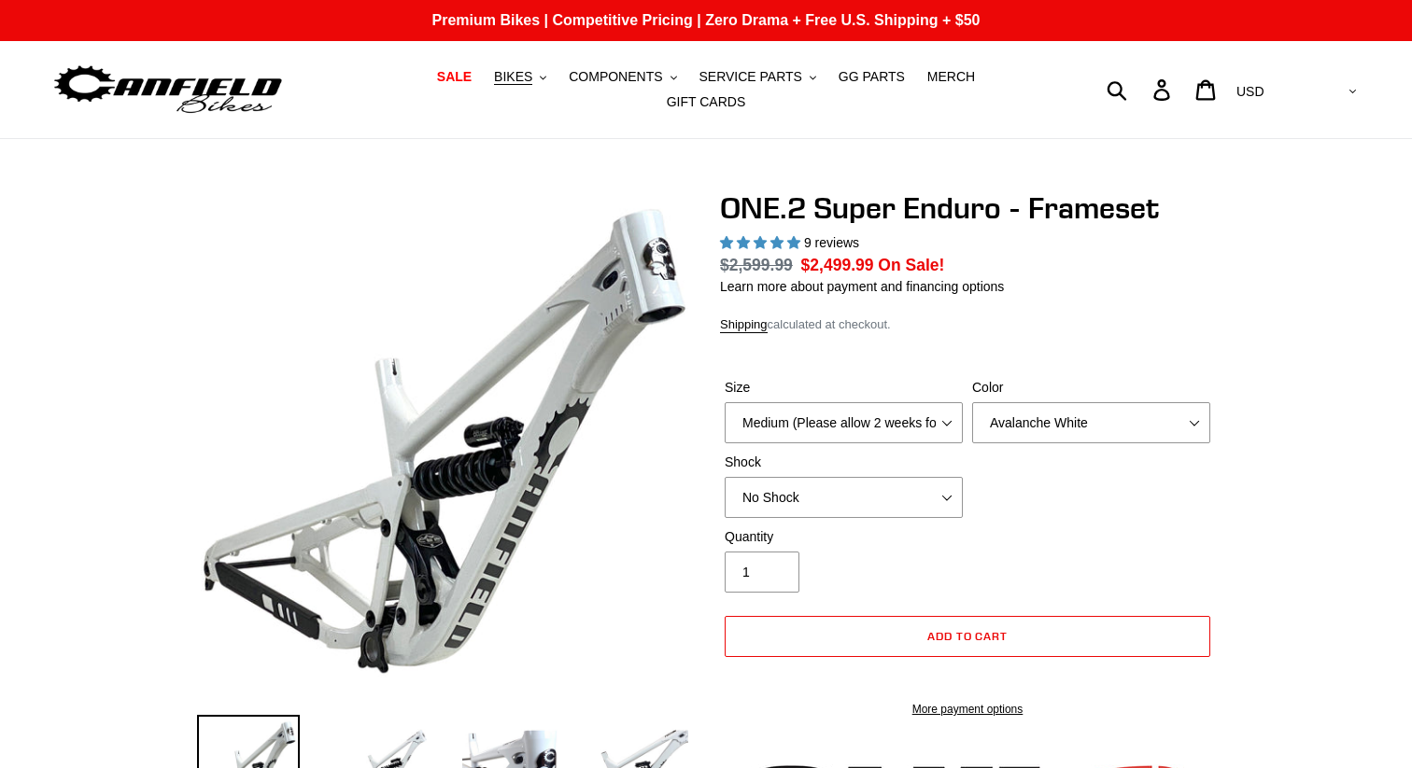
select select "highest-rating"
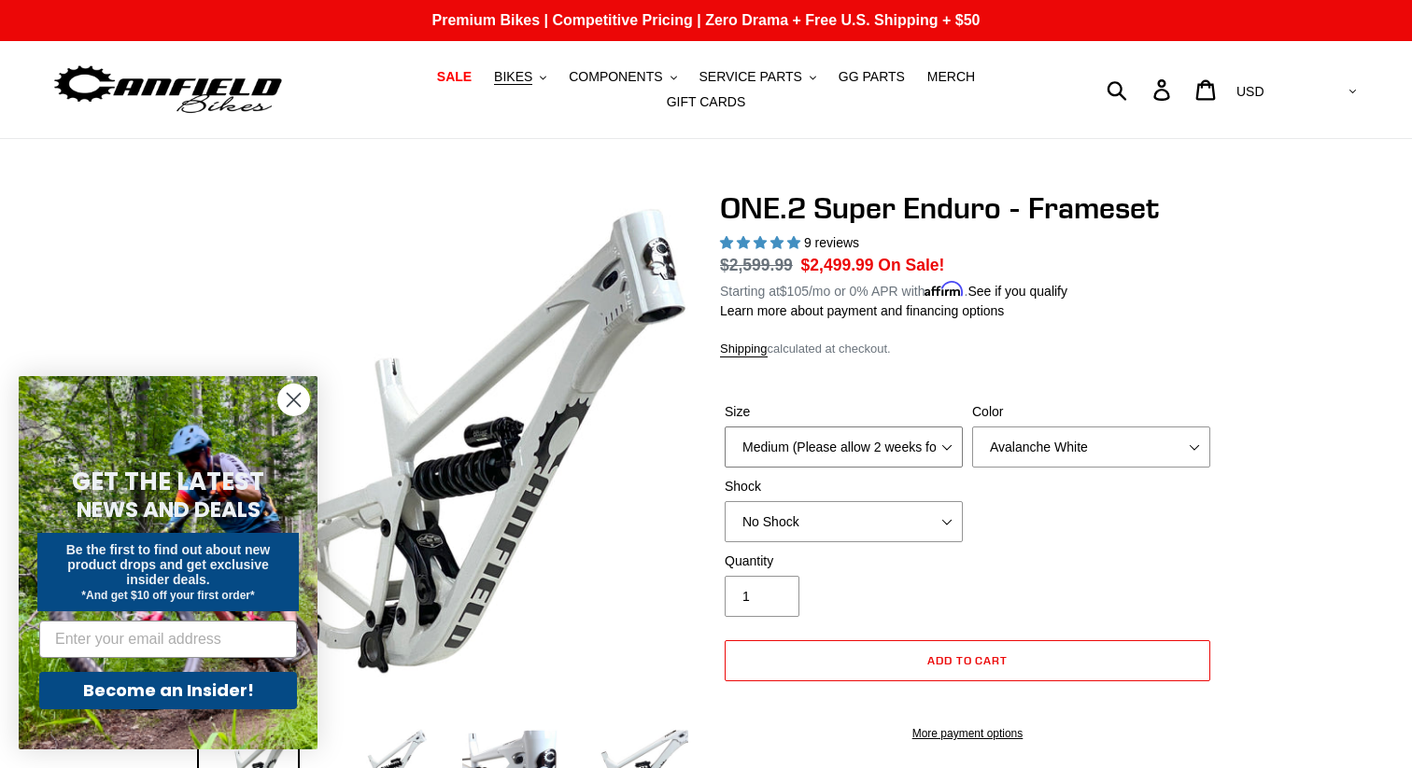
click at [913, 435] on select "Medium (Please allow 2 weeks for delivery) Large (Sold Out)" at bounding box center [843, 447] width 238 height 41
select select "Large (Sold Out)"
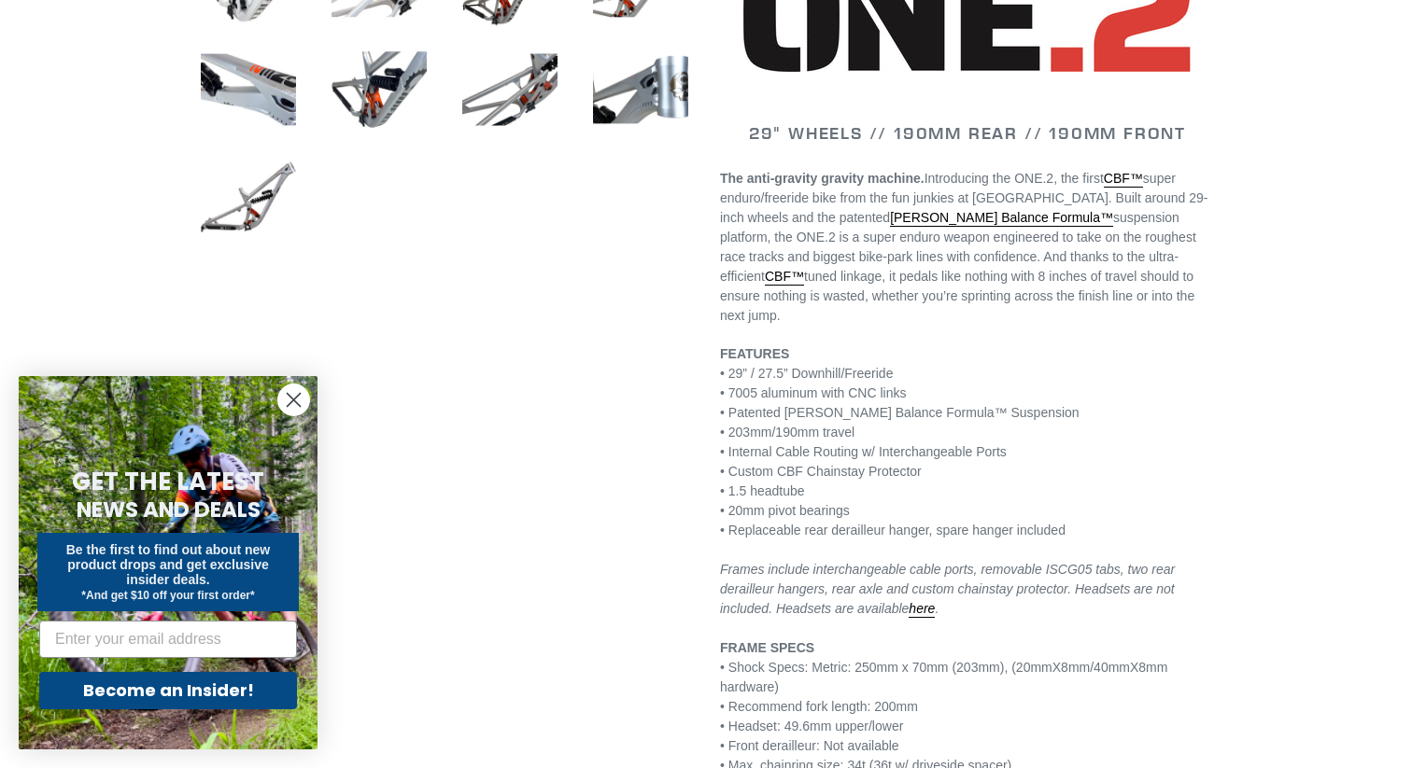
scroll to position [916, 0]
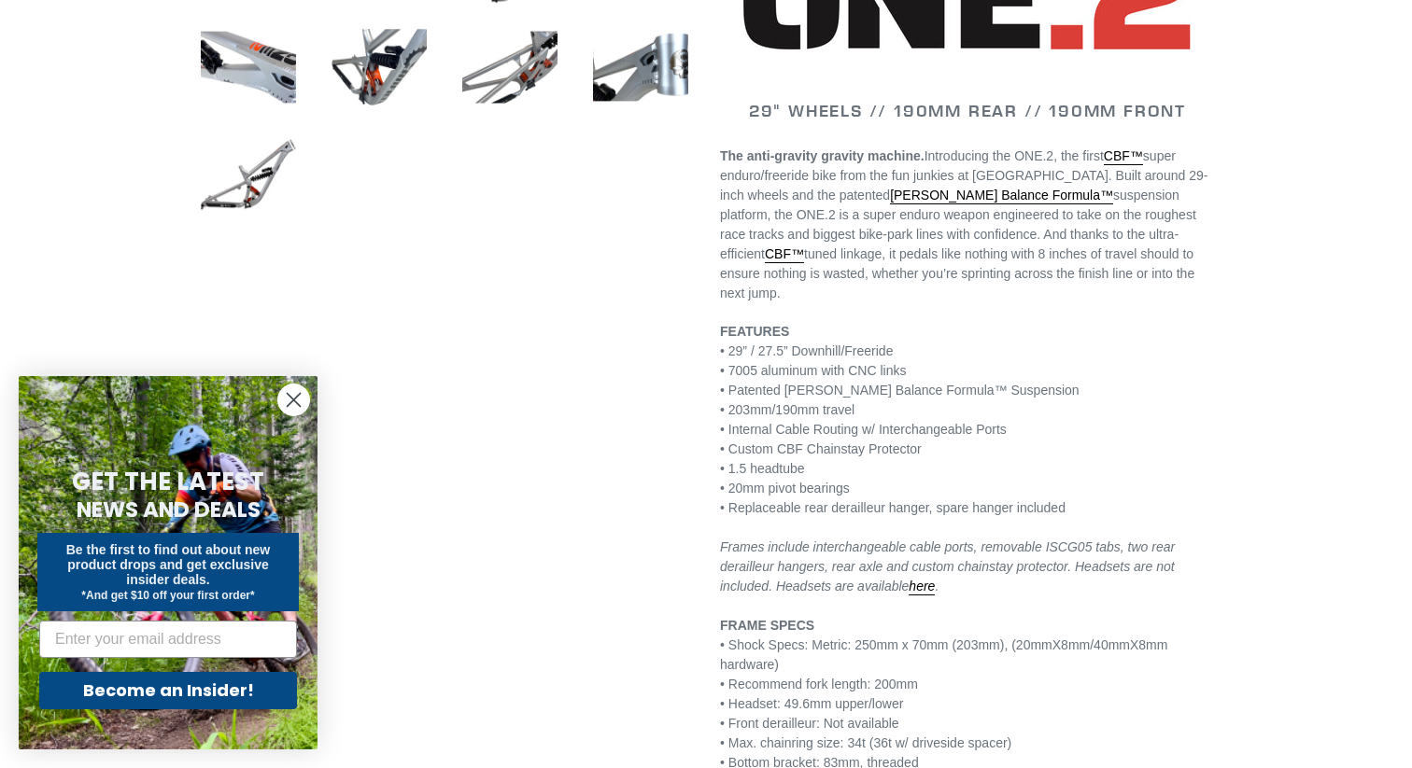
click at [296, 397] on icon "Close dialog" at bounding box center [294, 400] width 13 height 13
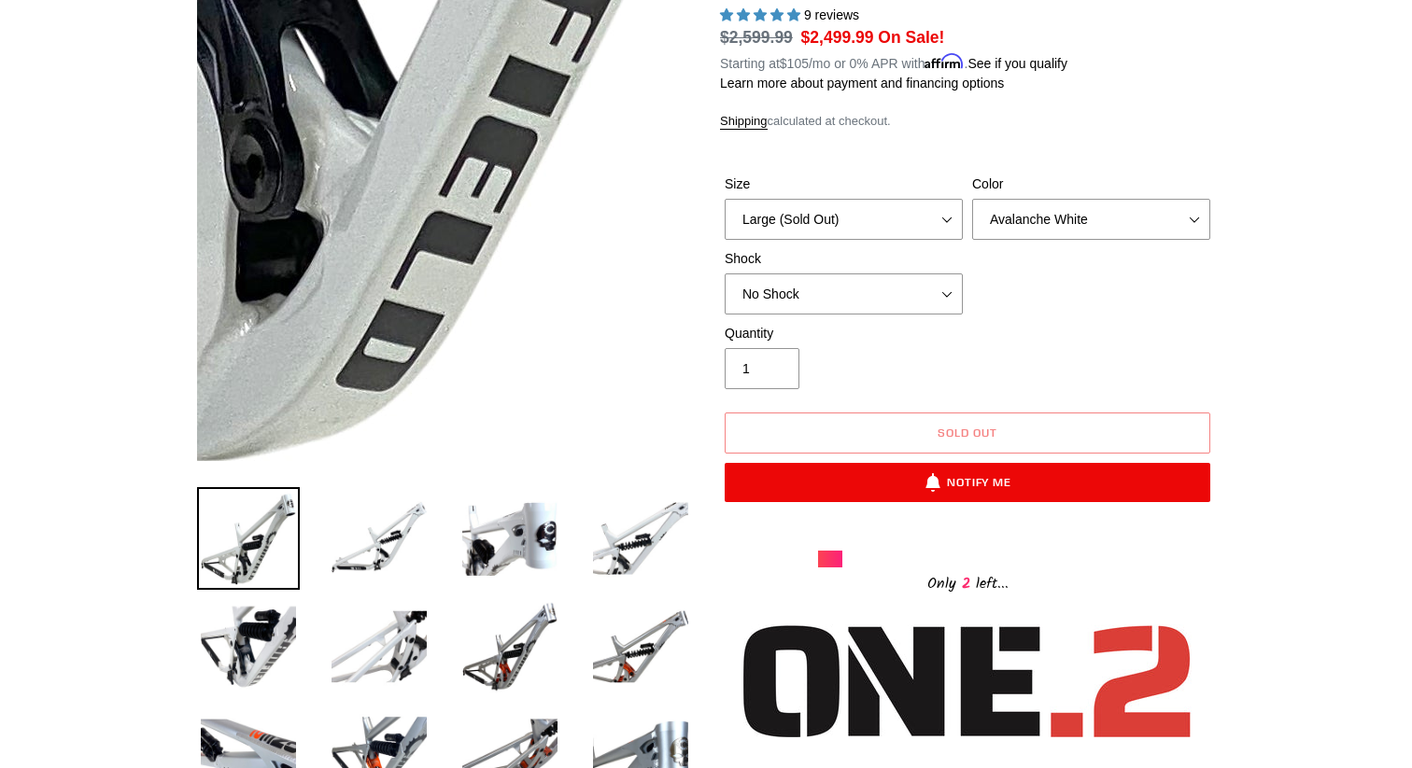
scroll to position [229, 0]
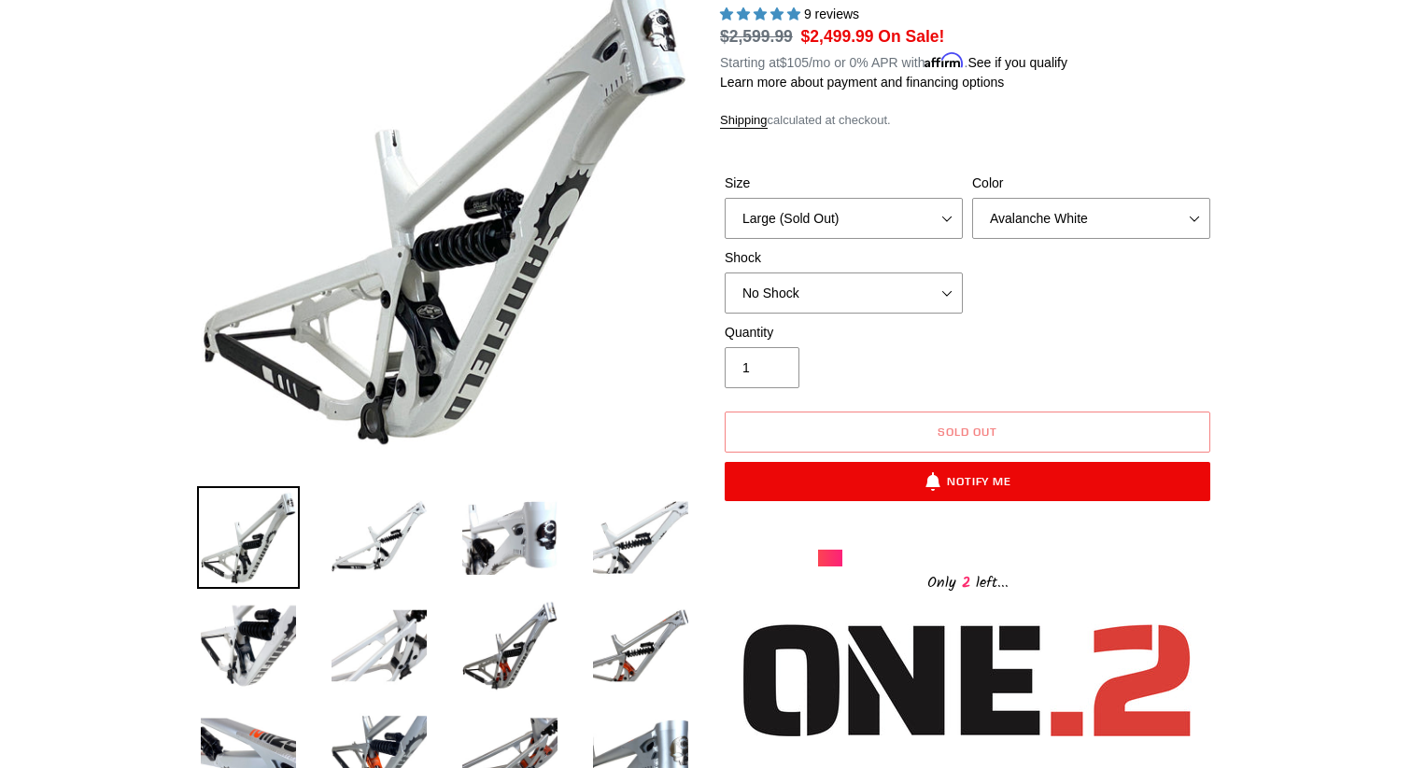
click at [949, 570] on div "Only 2 left..." at bounding box center [967, 581] width 299 height 29
click at [827, 550] on div at bounding box center [830, 558] width 24 height 17
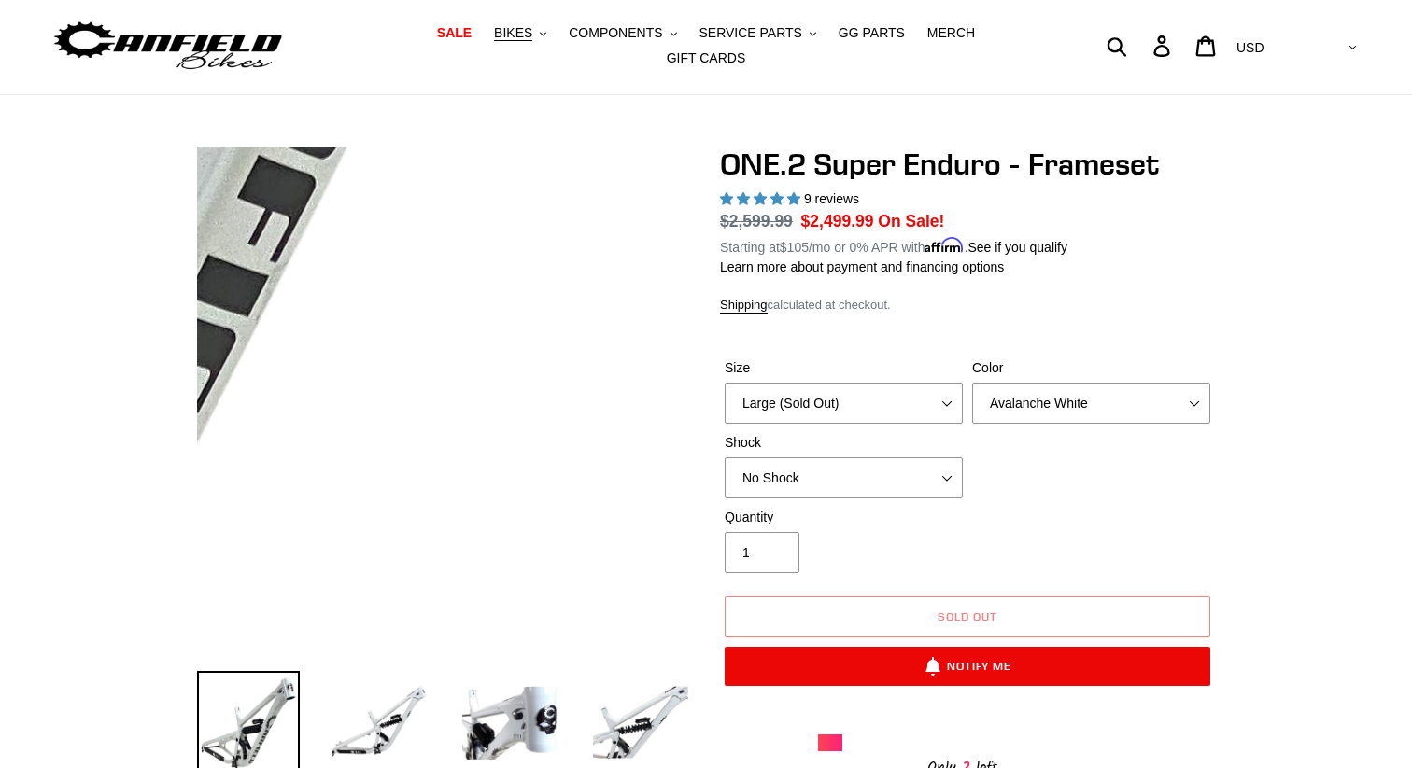
scroll to position [0, 0]
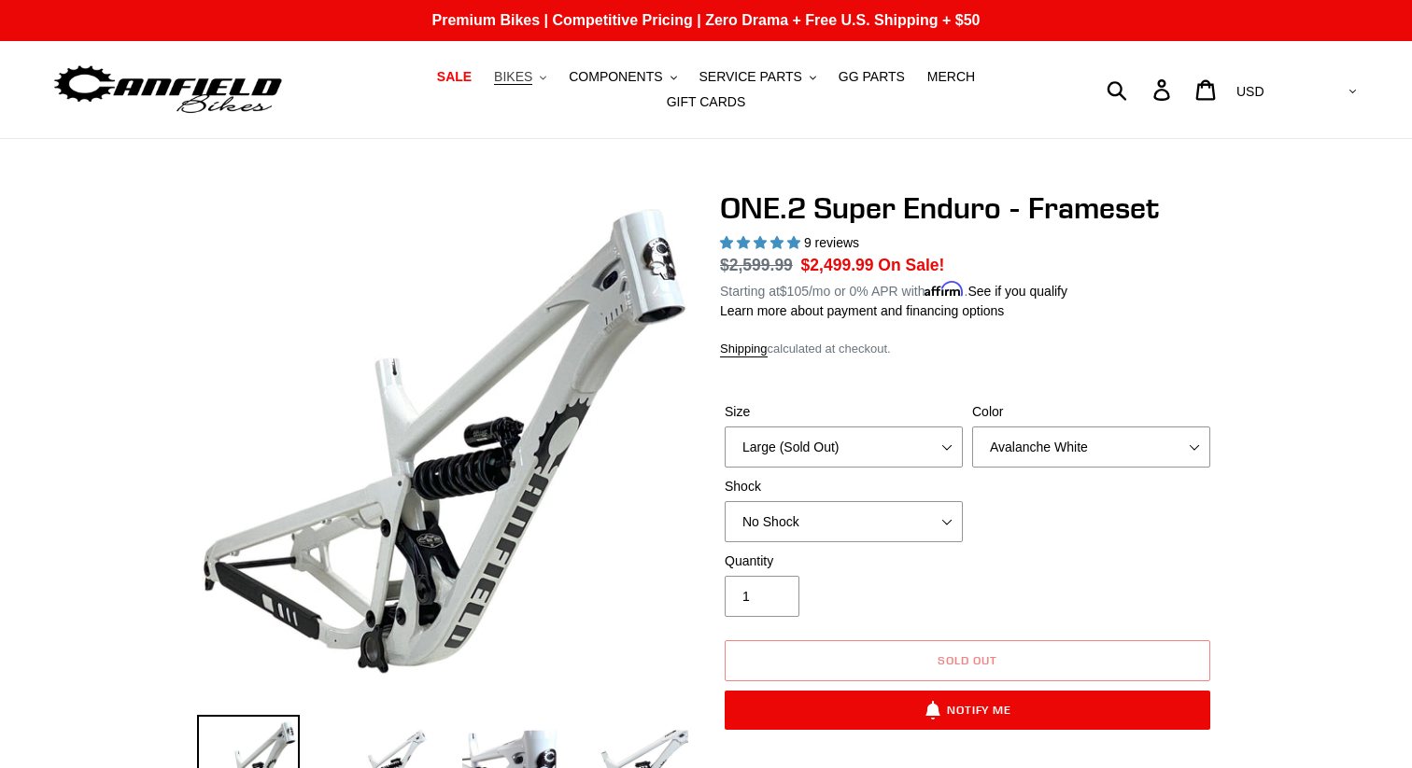
click at [494, 83] on span "BIKES" at bounding box center [513, 77] width 38 height 16
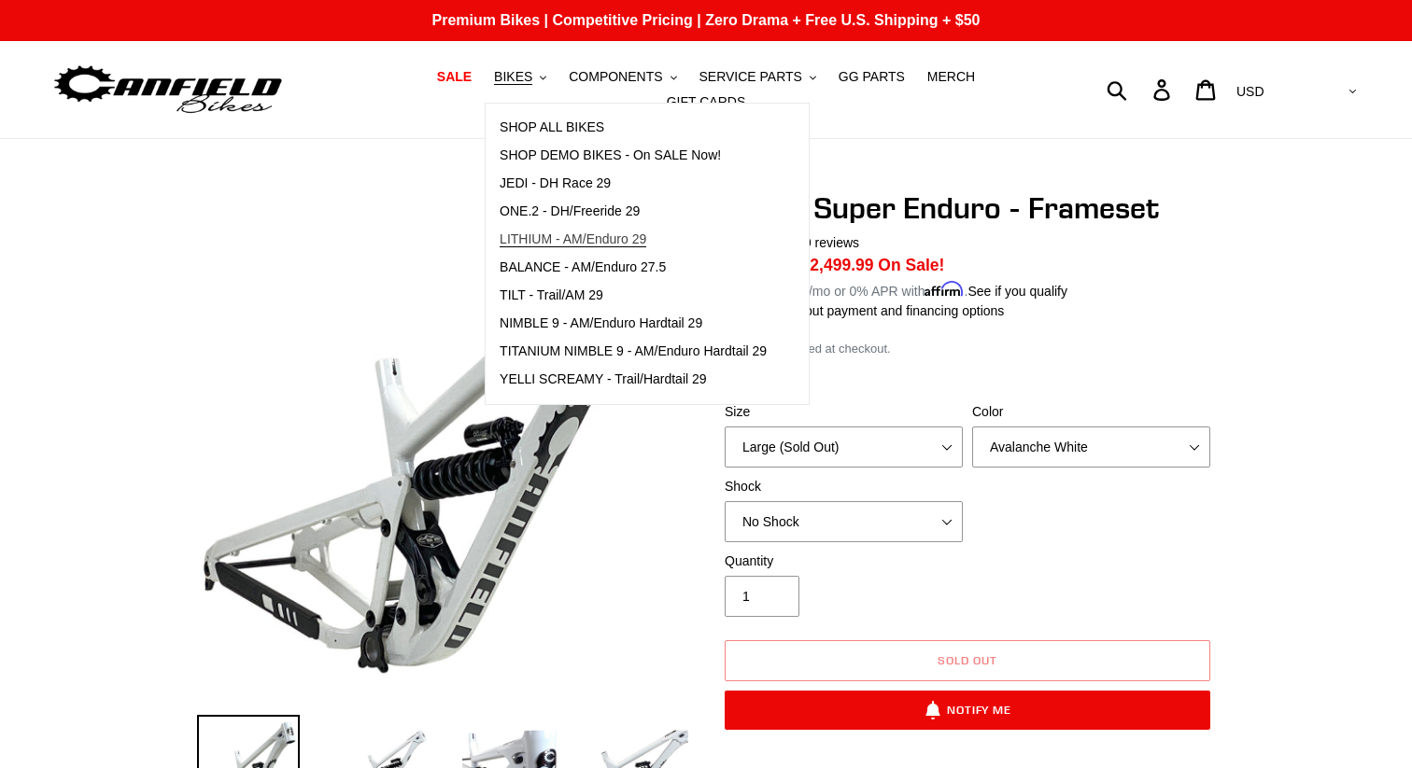
click at [582, 246] on span "LITHIUM - AM/Enduro 29" at bounding box center [572, 240] width 147 height 16
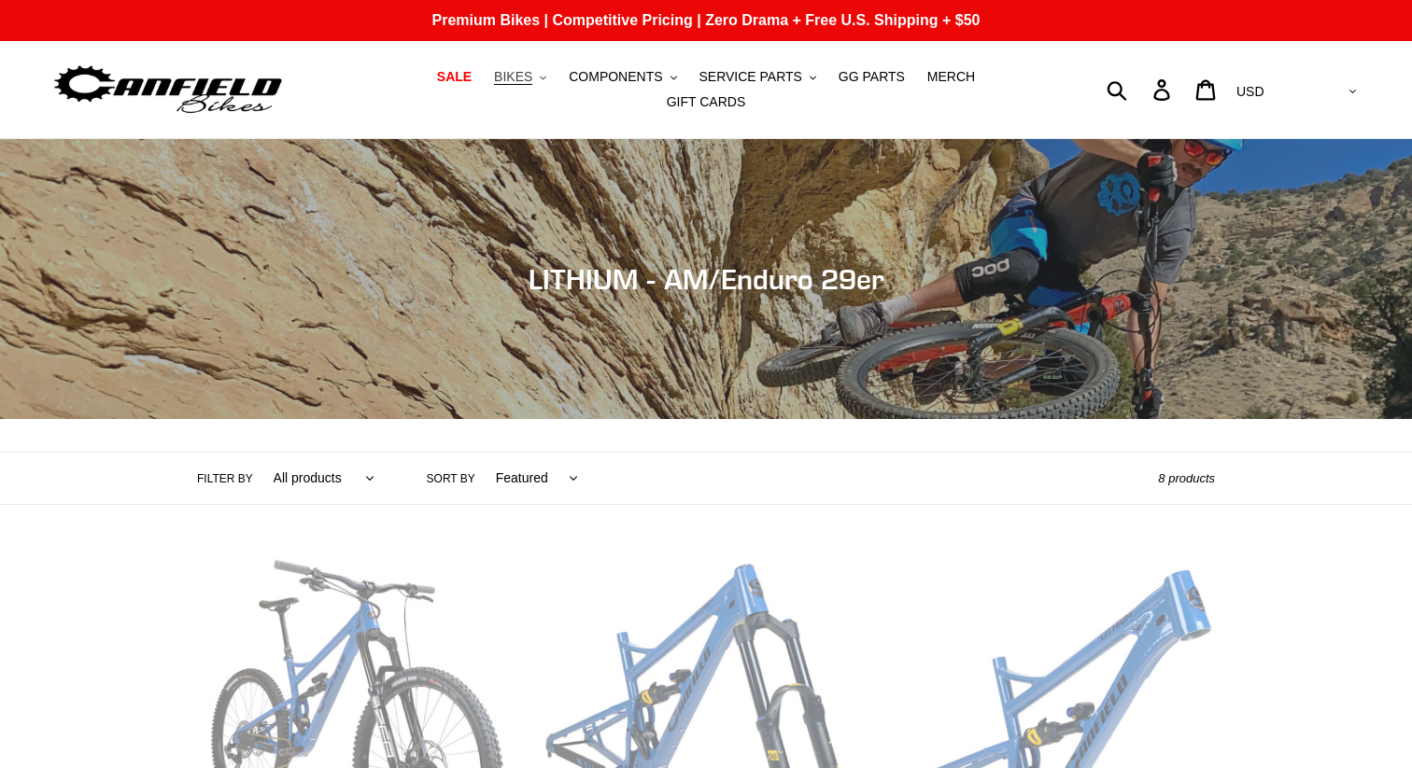
click at [494, 85] on span "BIKES" at bounding box center [513, 77] width 38 height 16
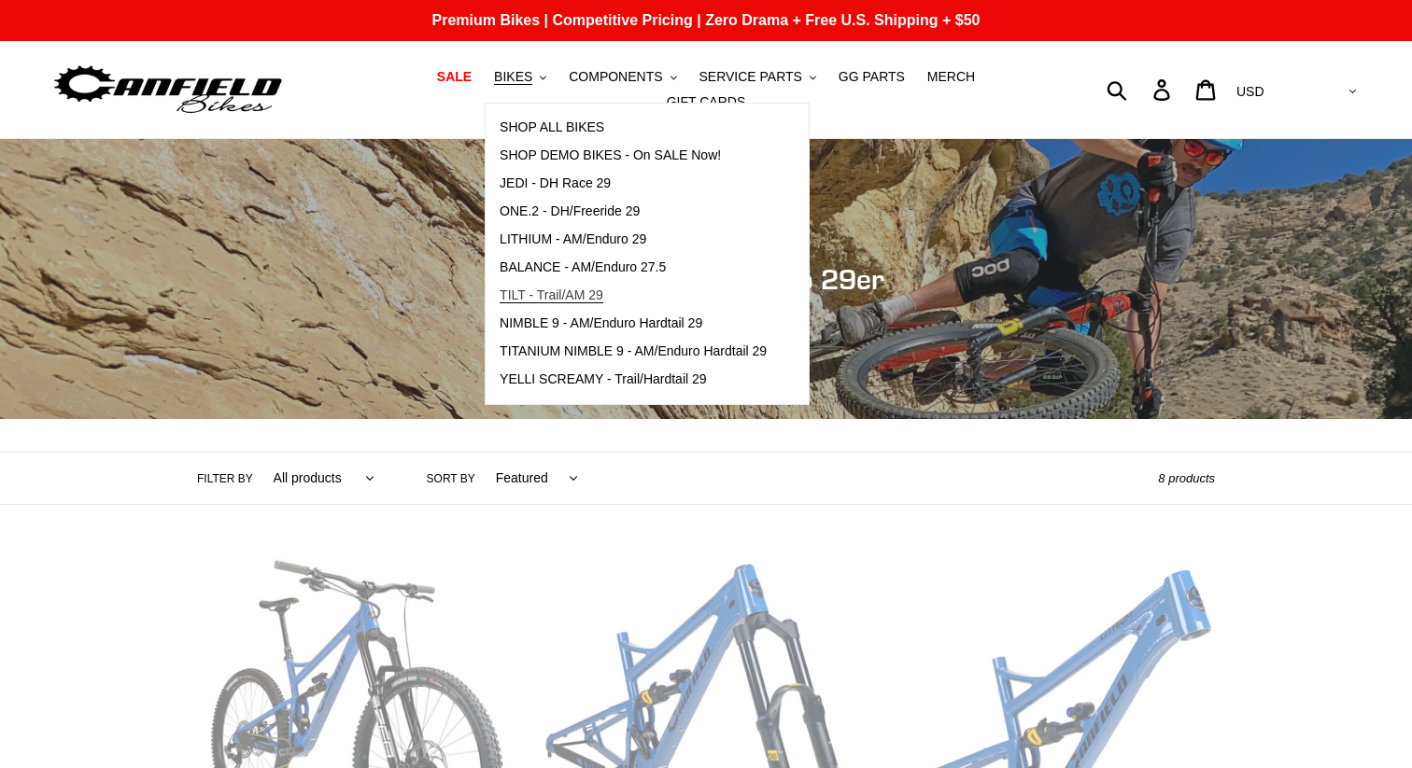
click at [542, 301] on span "TILT - Trail/AM 29" at bounding box center [551, 296] width 104 height 16
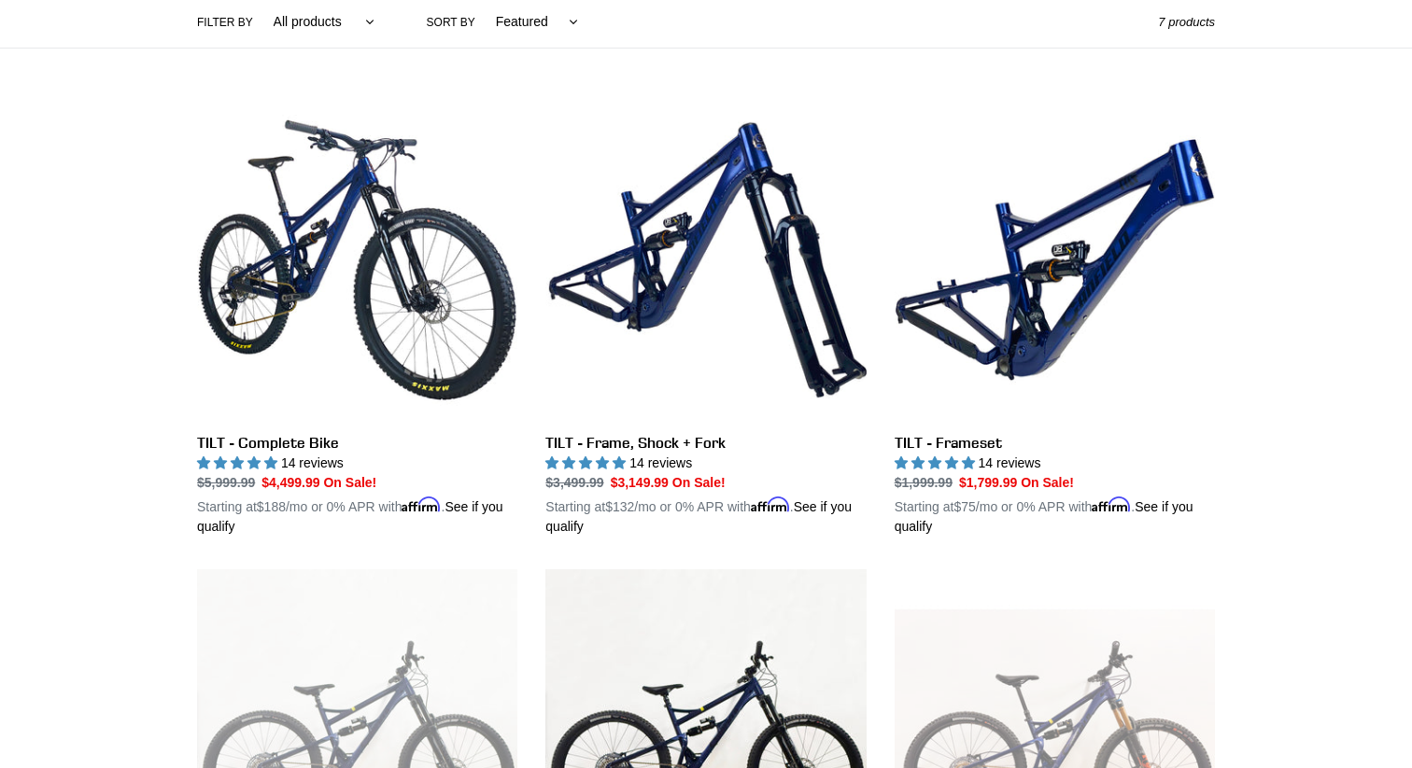
scroll to position [454, 0]
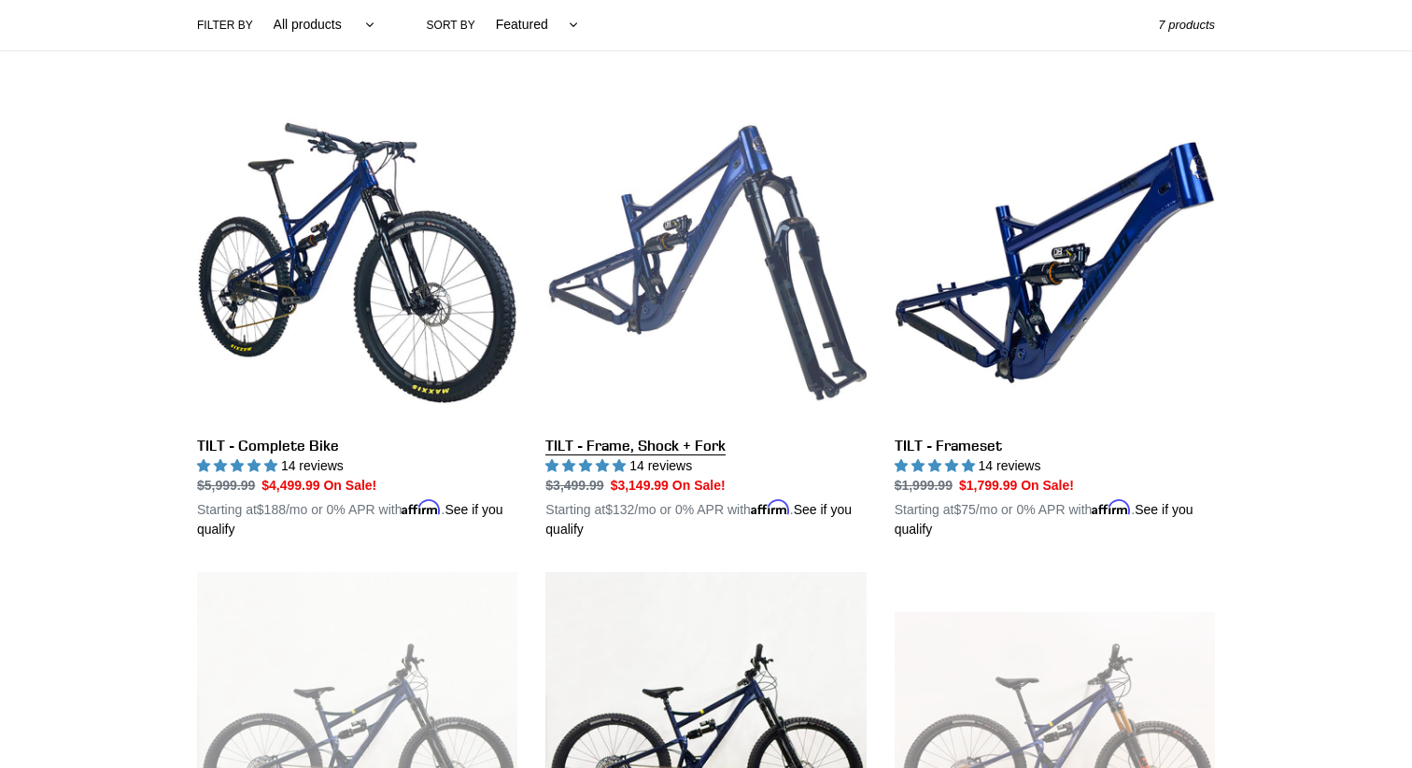
click at [664, 221] on link "TILT - Frame, Shock + Fork" at bounding box center [705, 321] width 320 height 437
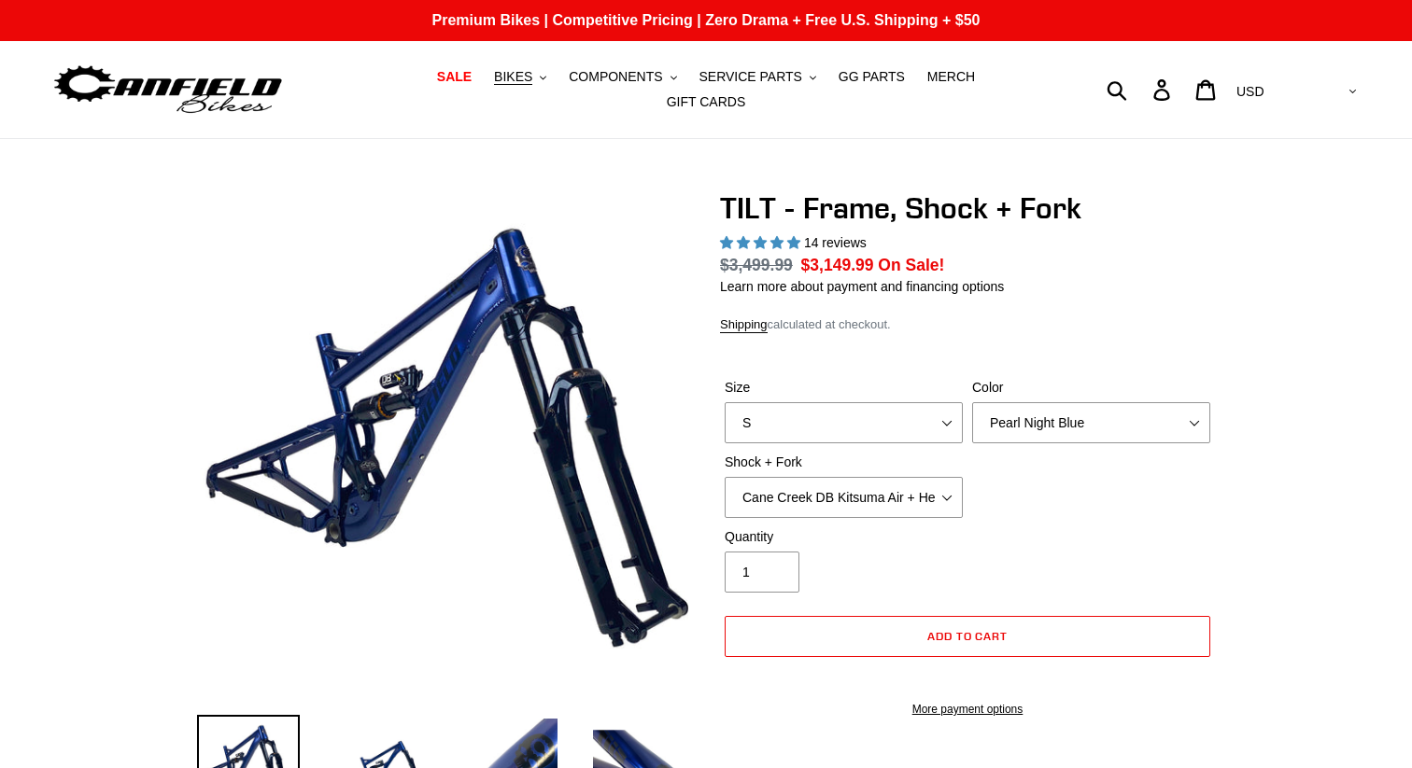
select select "highest-rating"
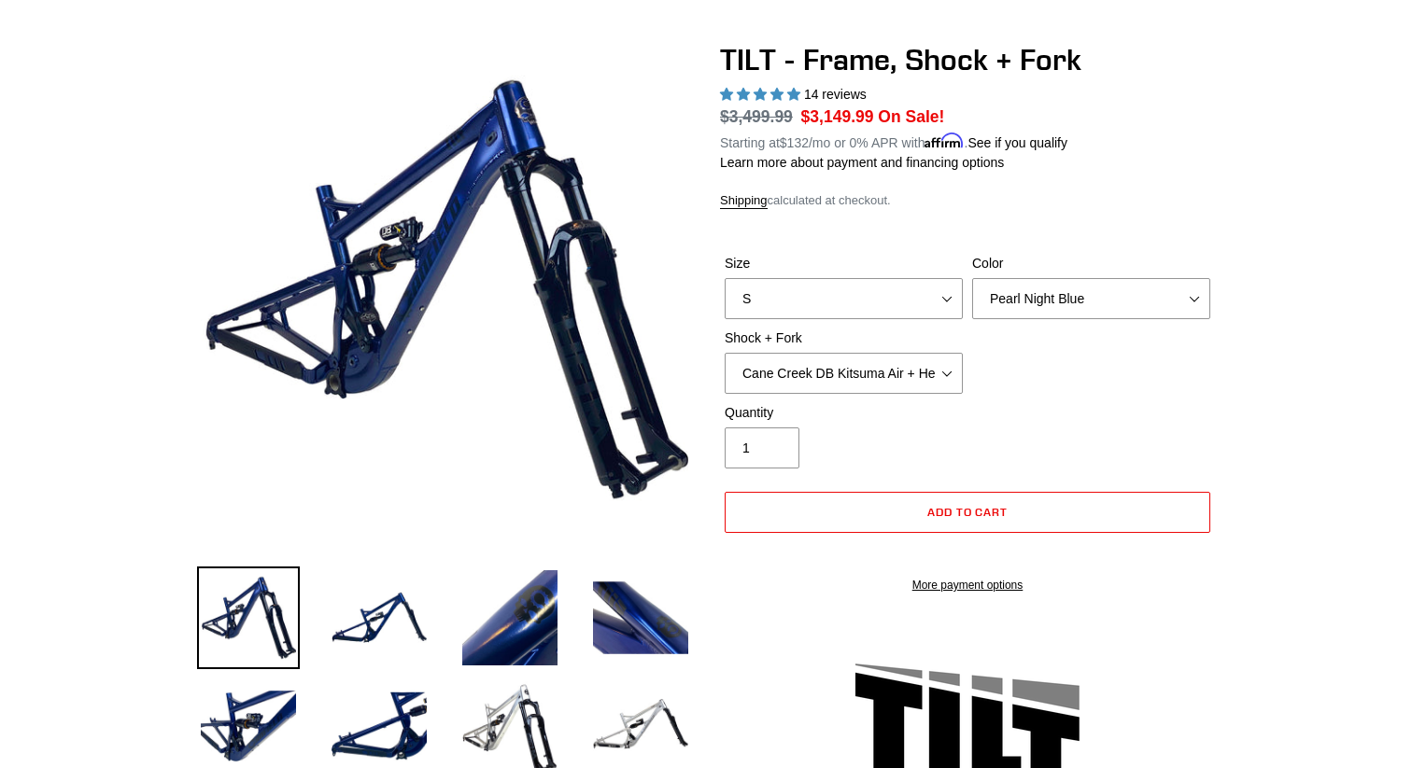
scroll to position [280, 0]
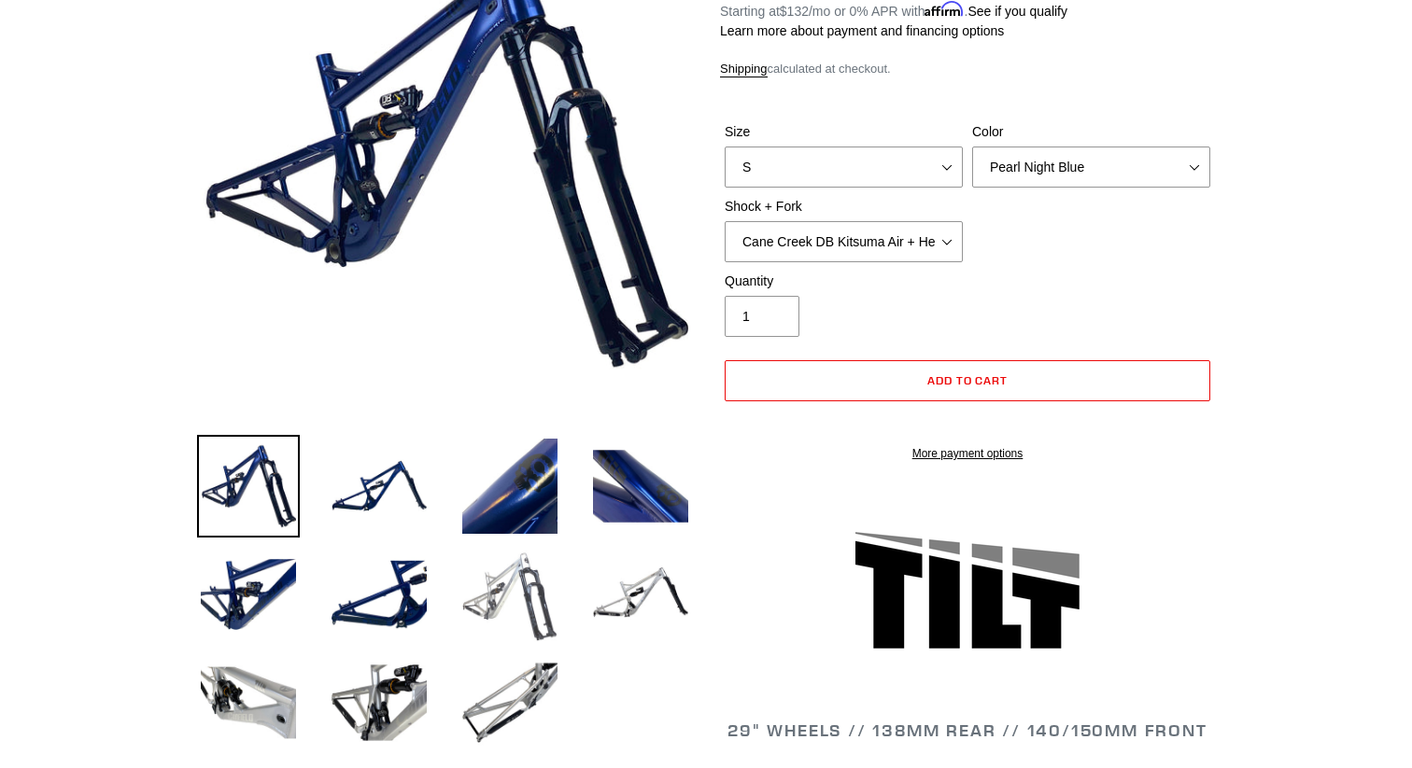
click at [513, 598] on img at bounding box center [509, 594] width 103 height 103
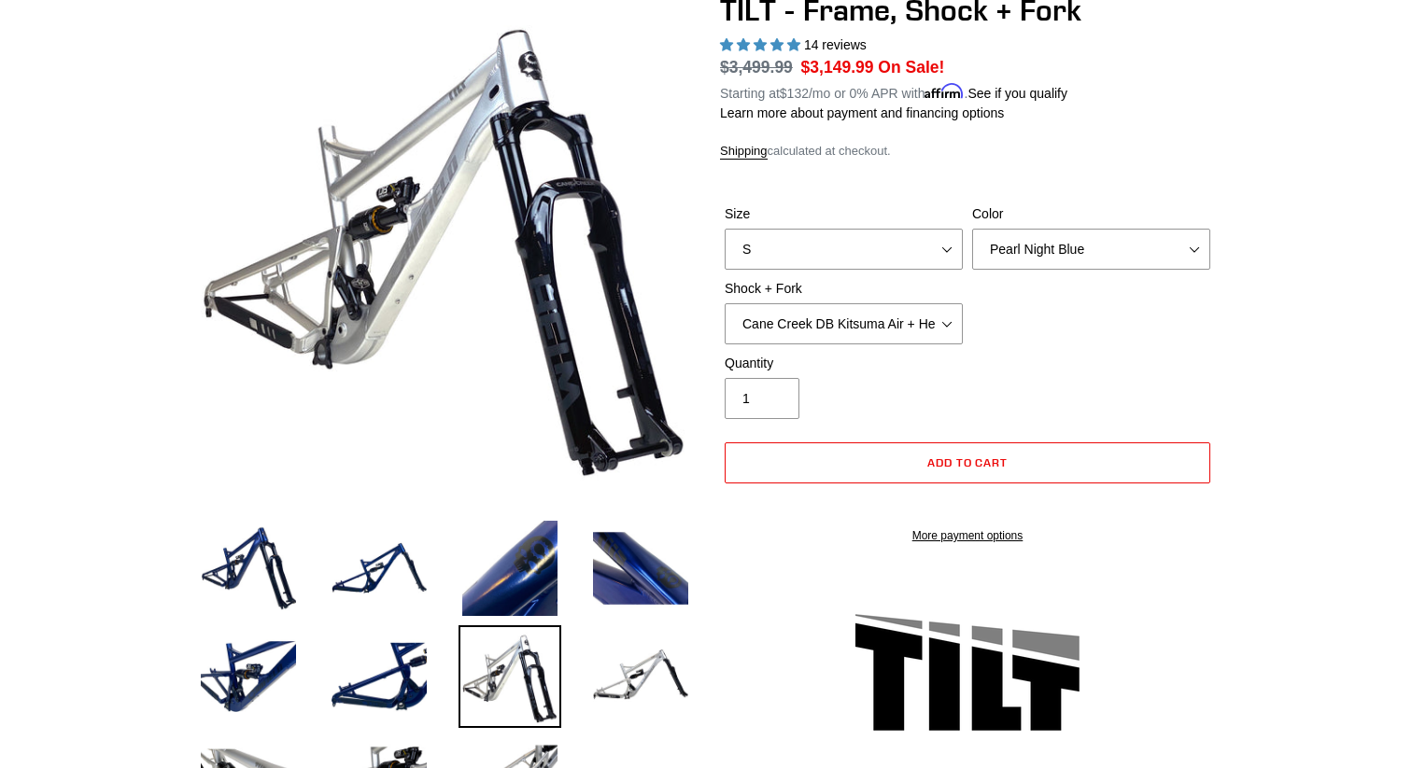
scroll to position [203, 0]
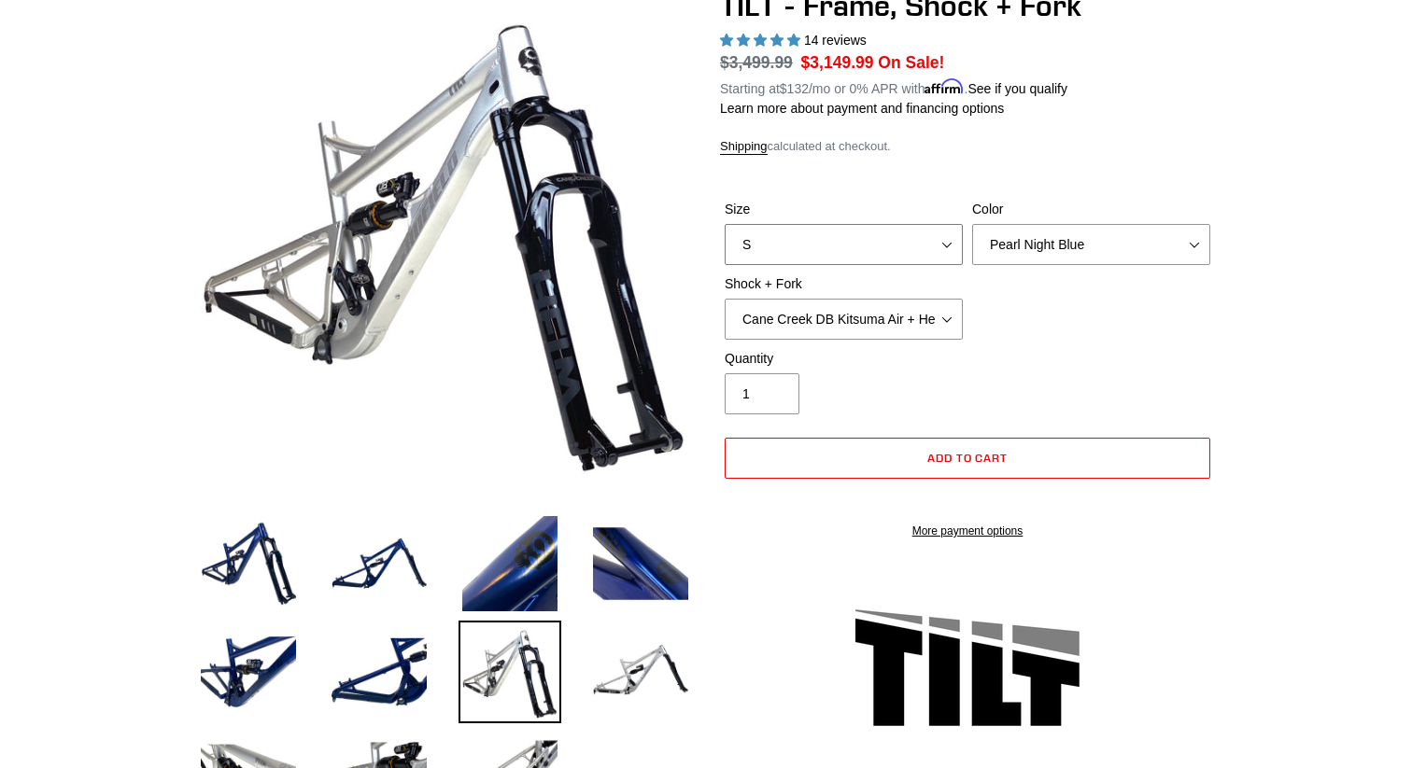
click at [941, 235] on select "S M L XL" at bounding box center [843, 244] width 238 height 41
select select "XL"
click at [935, 308] on select "Cane Creek DB Kitsuma Air + Helm MKII 140mm Cane Creek DB Kitsuma Air + Fox 36 …" at bounding box center [843, 319] width 238 height 41
select select "Fox Float X + Fox 36 Grip X Factory 150mm"
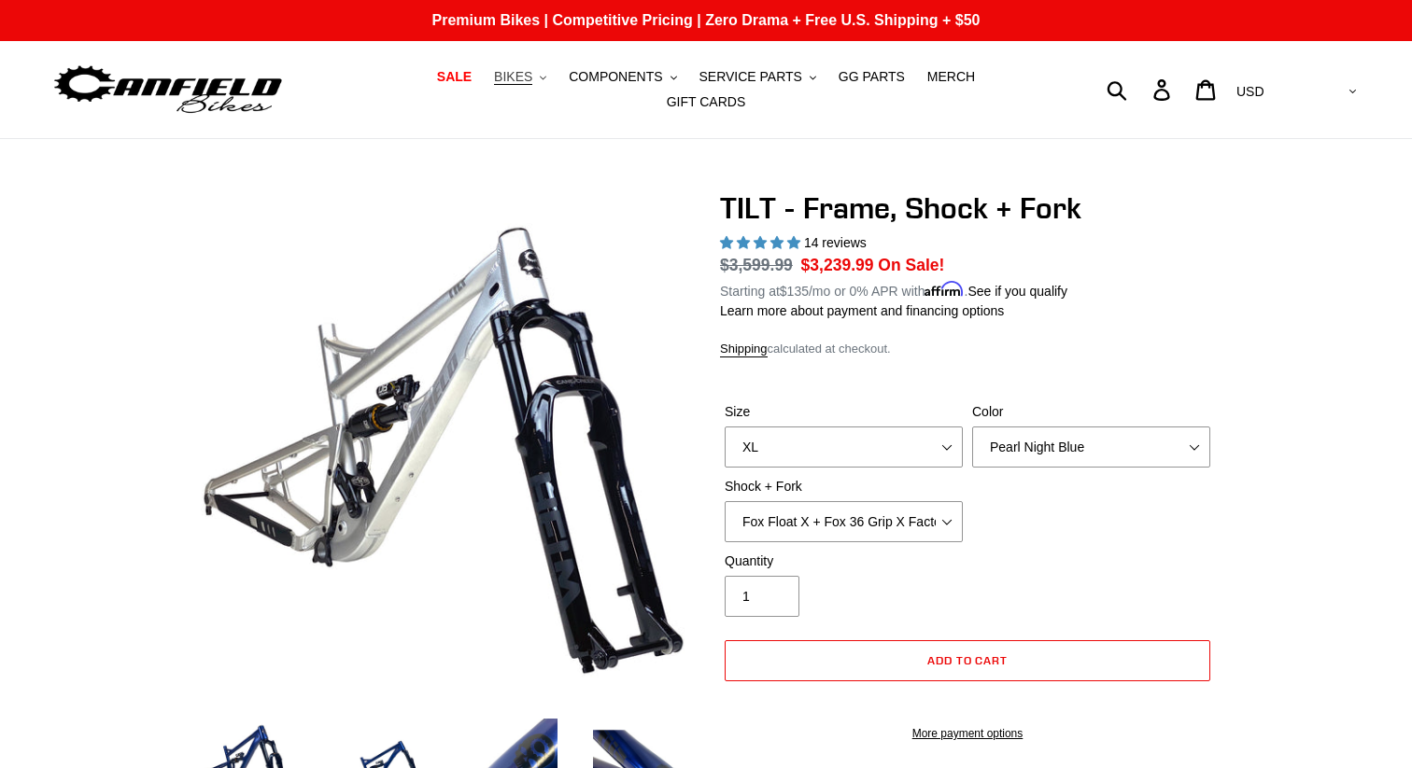
click at [494, 85] on span "BIKES" at bounding box center [513, 77] width 38 height 16
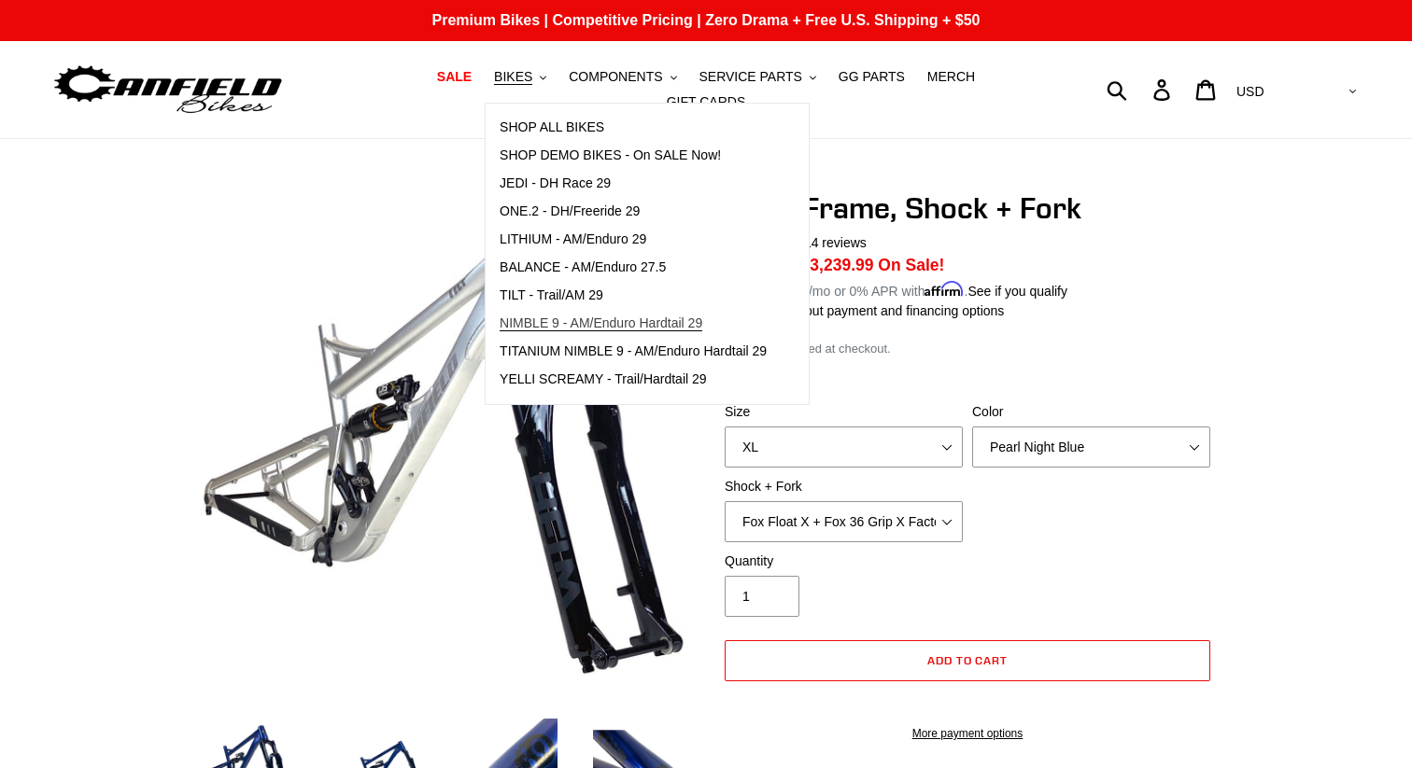
click at [628, 331] on span "NIMBLE 9 - AM/Enduro Hardtail 29" at bounding box center [600, 324] width 203 height 16
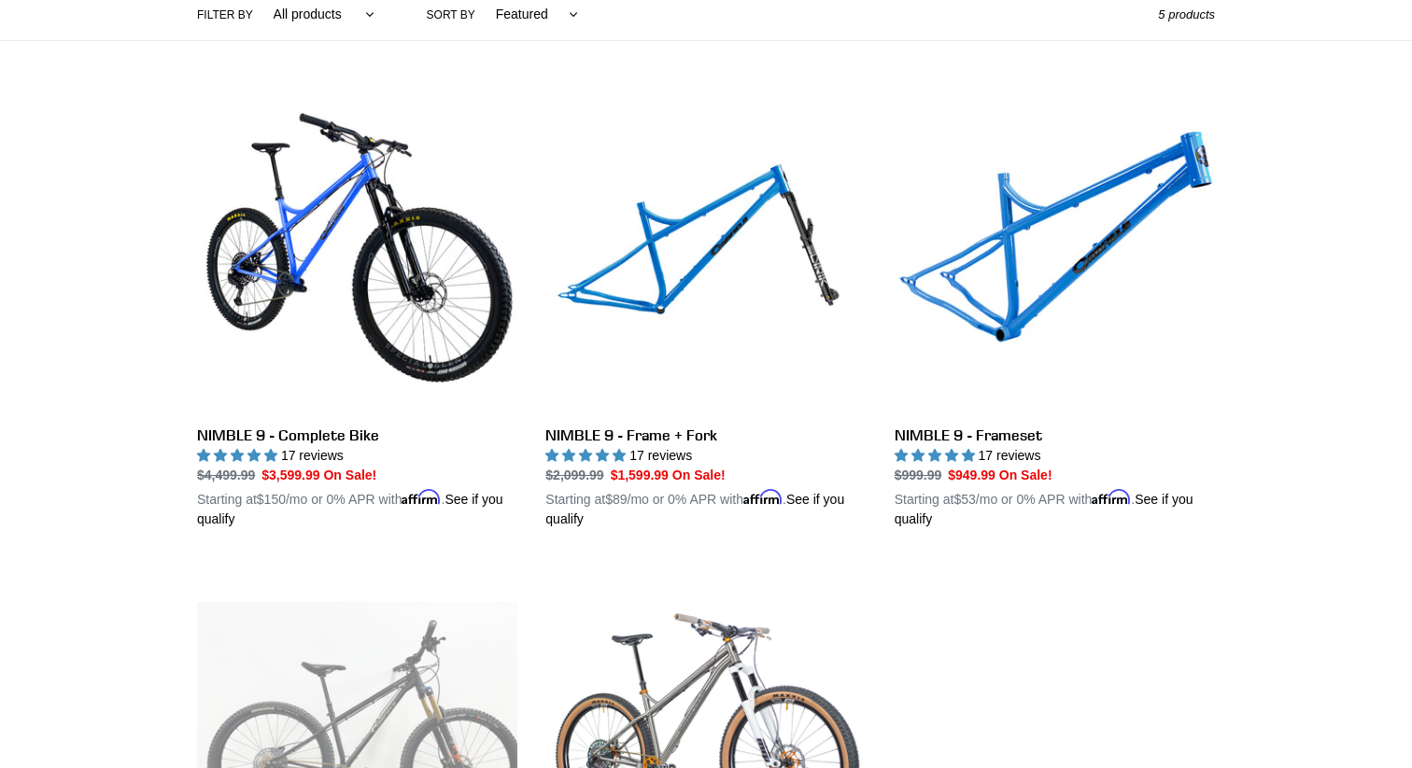
scroll to position [481, 0]
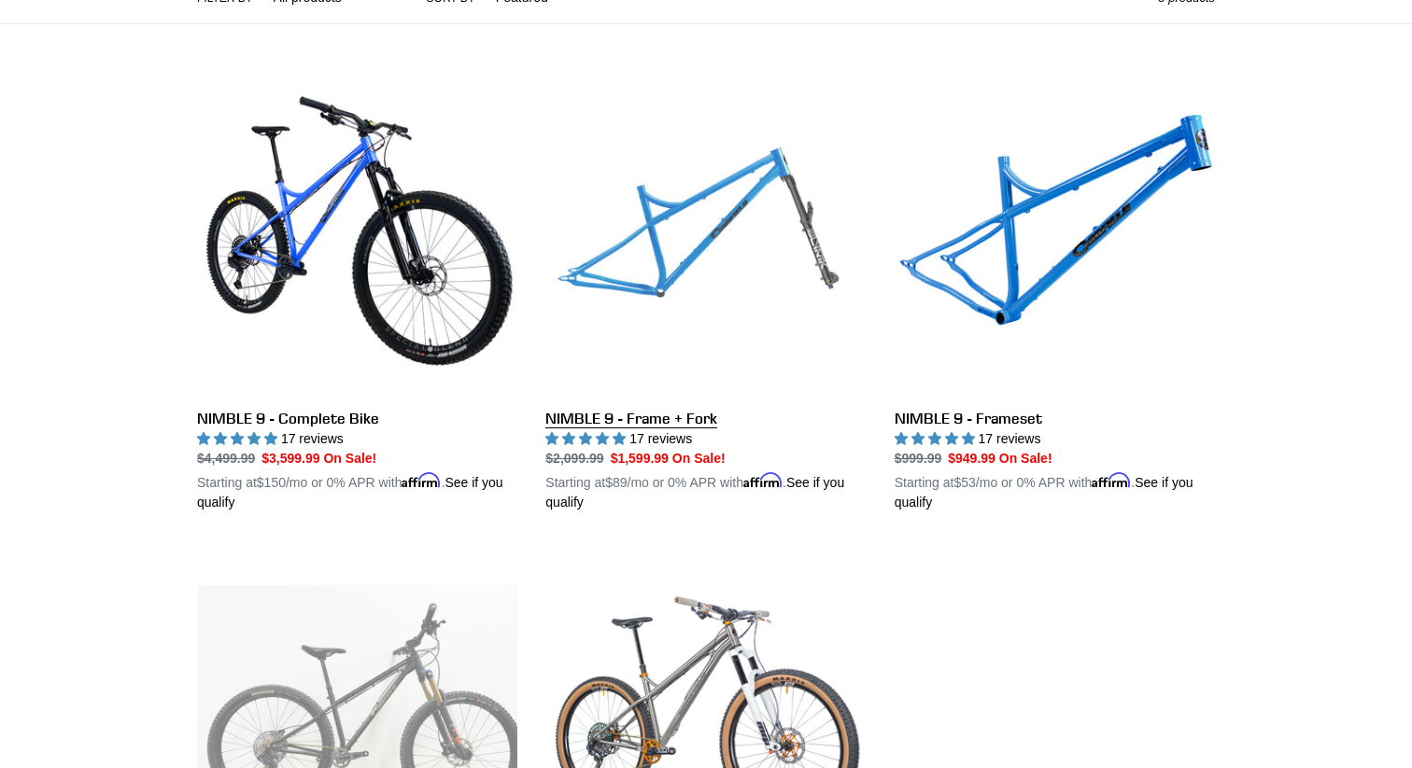
click at [690, 232] on link "NIMBLE 9 - Frame + Fork" at bounding box center [705, 294] width 320 height 437
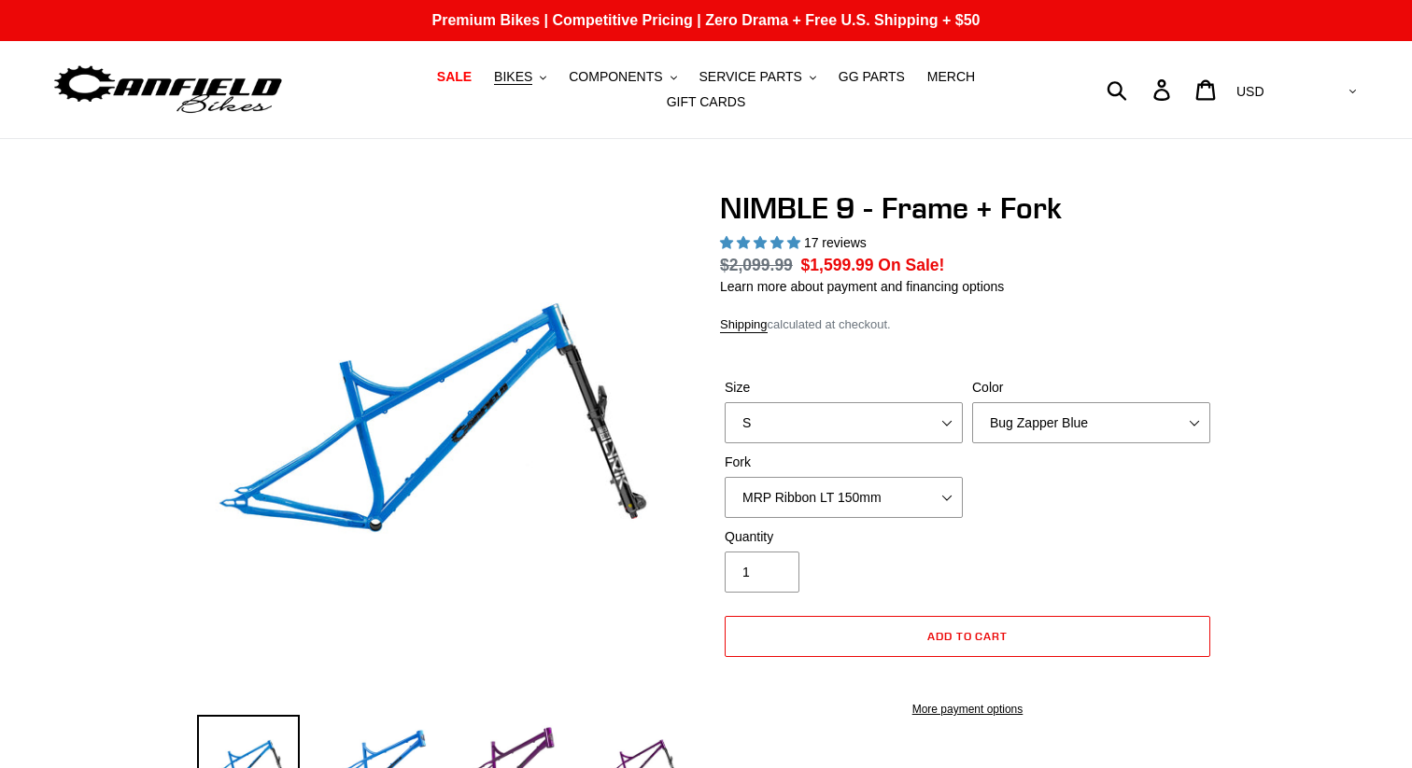
select select "highest-rating"
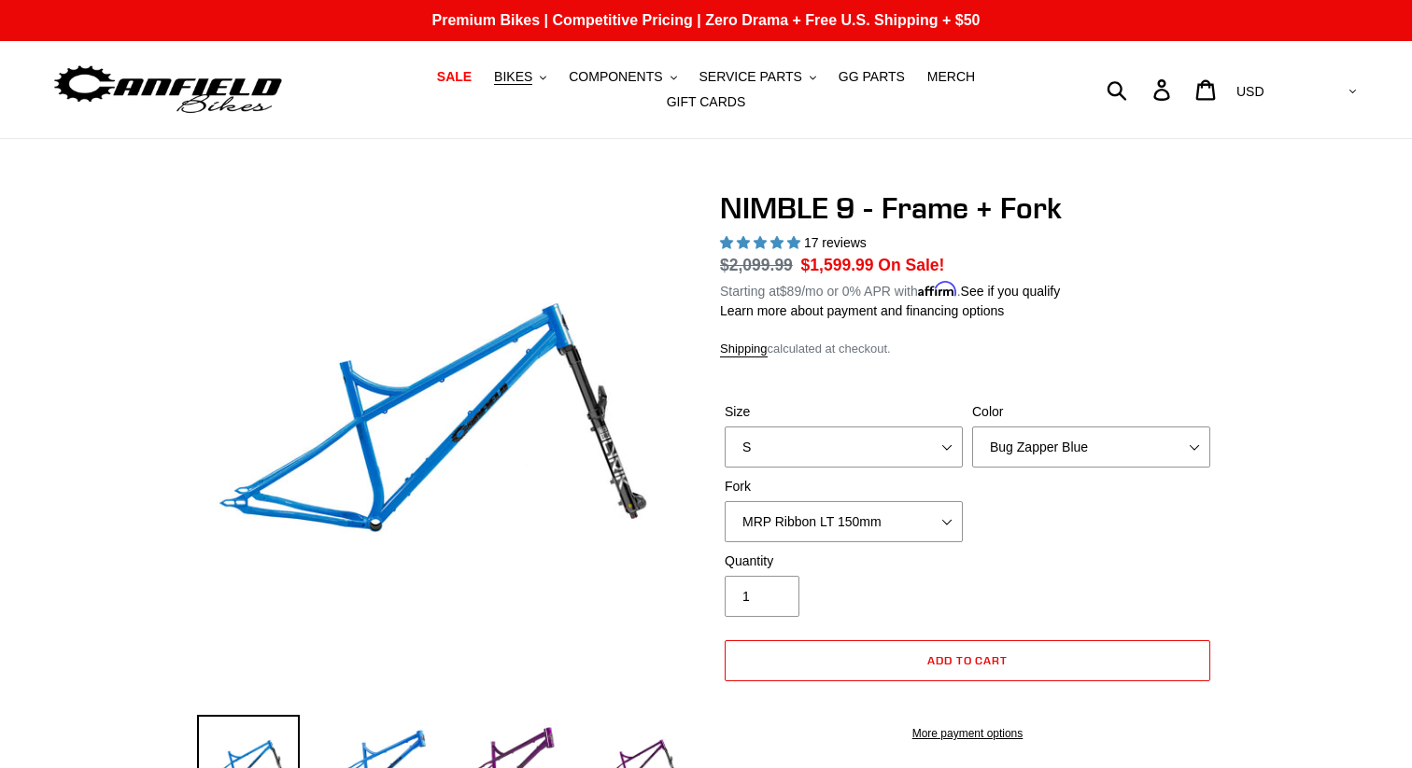
click at [391, 447] on img at bounding box center [597, 388] width 1912 height 1912
click at [395, 485] on img at bounding box center [586, 279] width 1912 height 1912
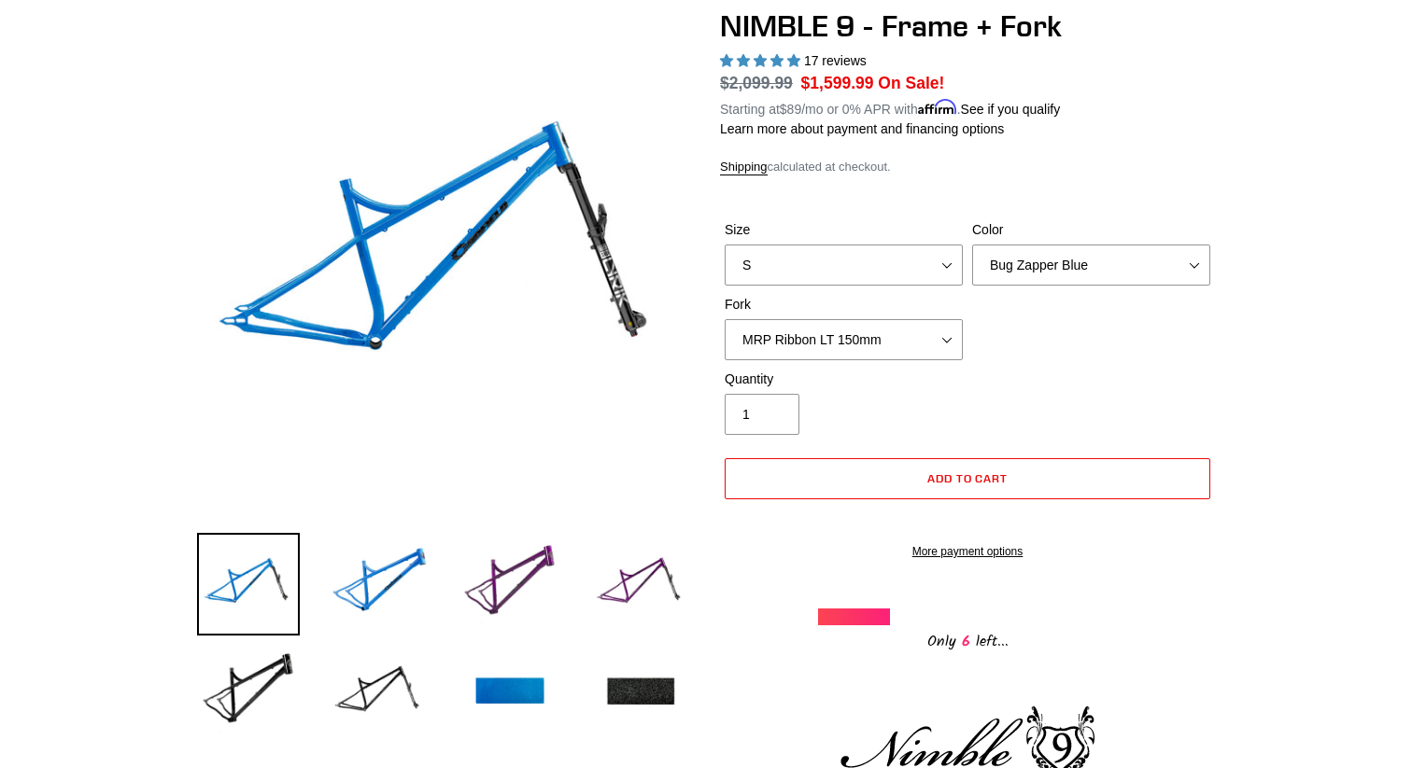
scroll to position [247, 0]
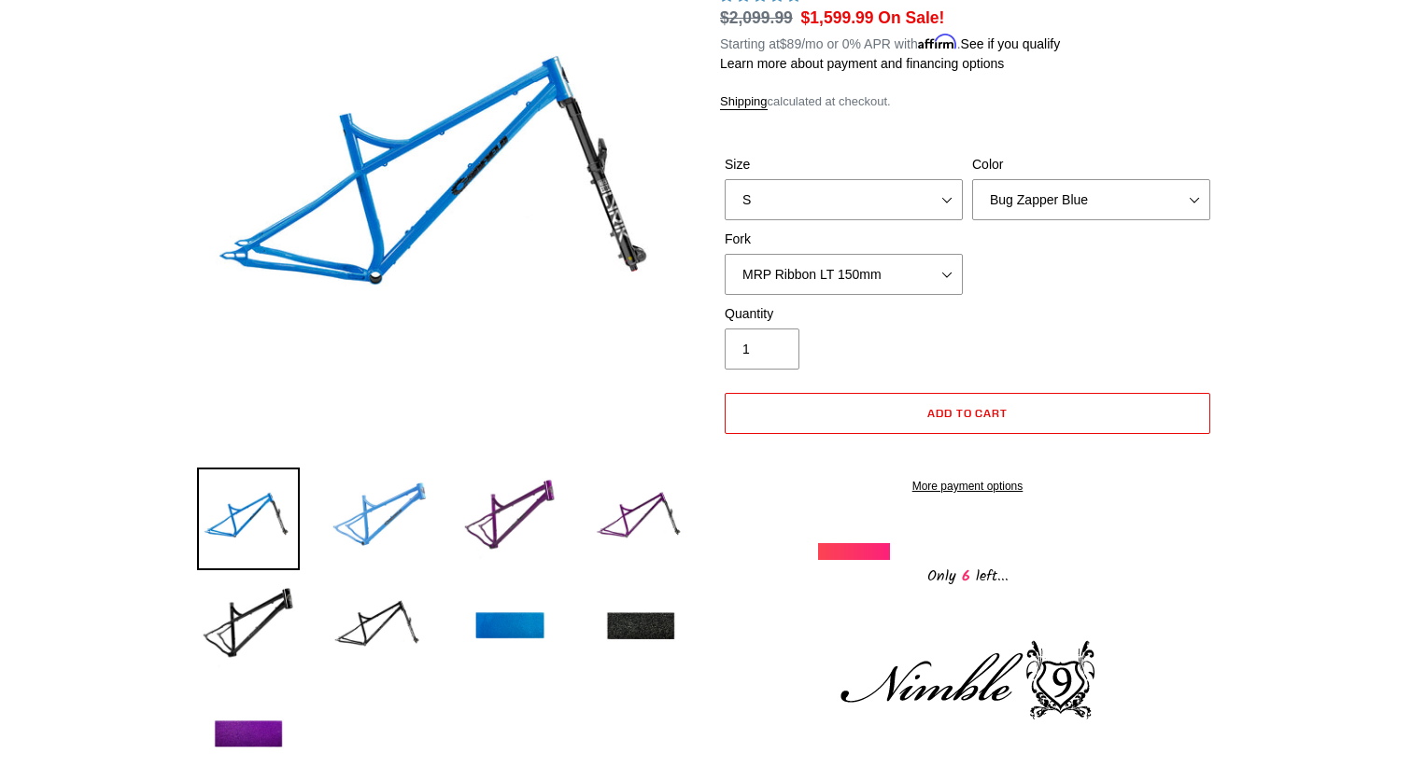
click at [377, 496] on img at bounding box center [379, 519] width 103 height 103
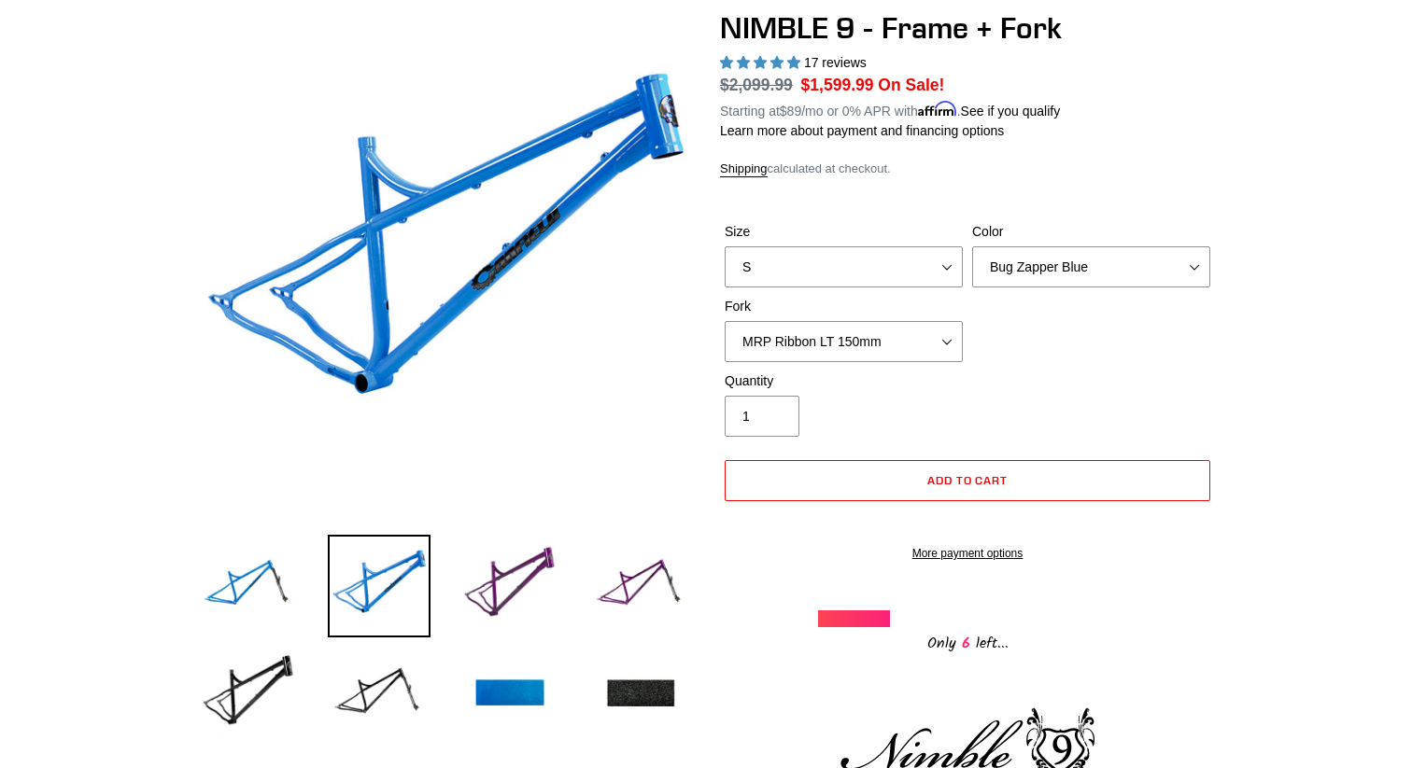
scroll to position [179, 0]
click at [525, 694] on img at bounding box center [509, 695] width 103 height 103
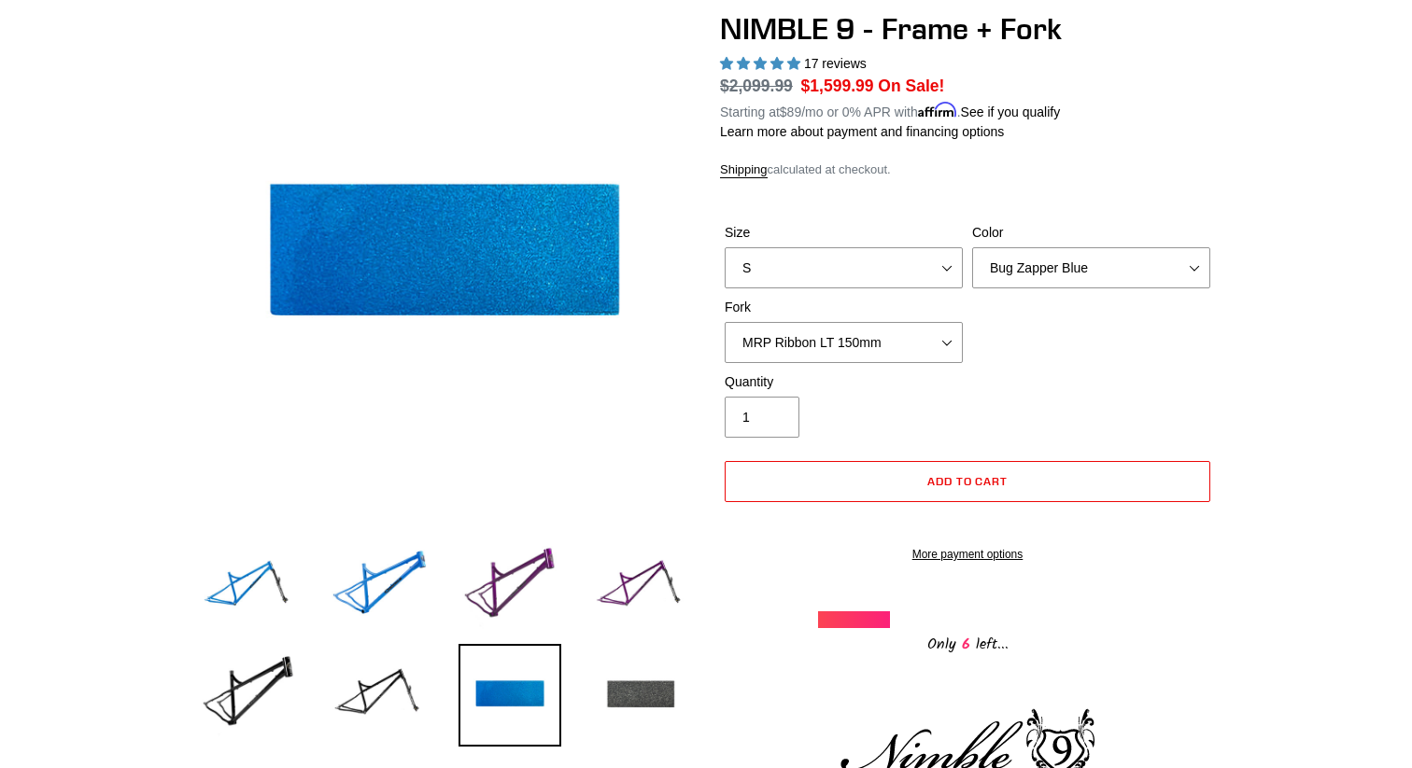
click at [639, 669] on img at bounding box center [640, 695] width 103 height 103
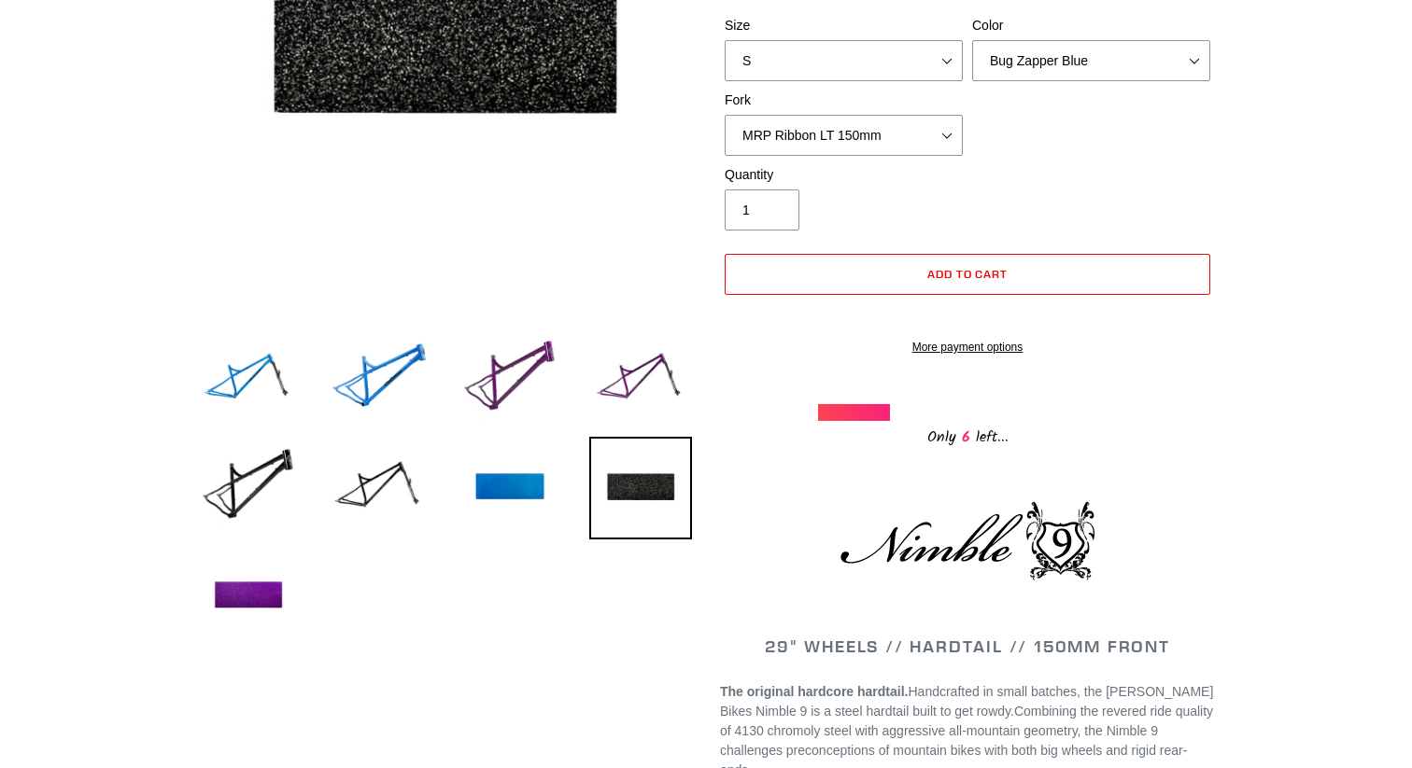
scroll to position [399, 0]
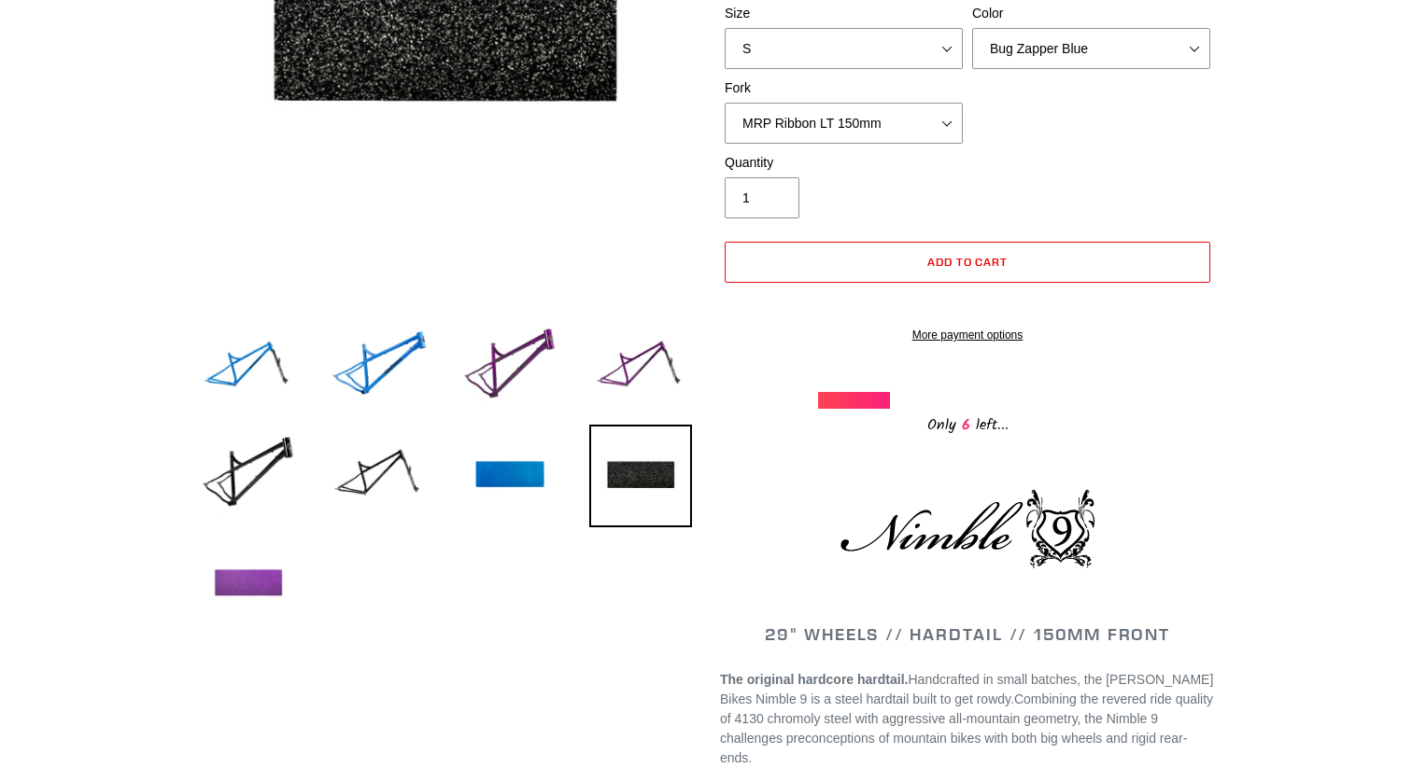
click at [250, 580] on img at bounding box center [248, 584] width 103 height 103
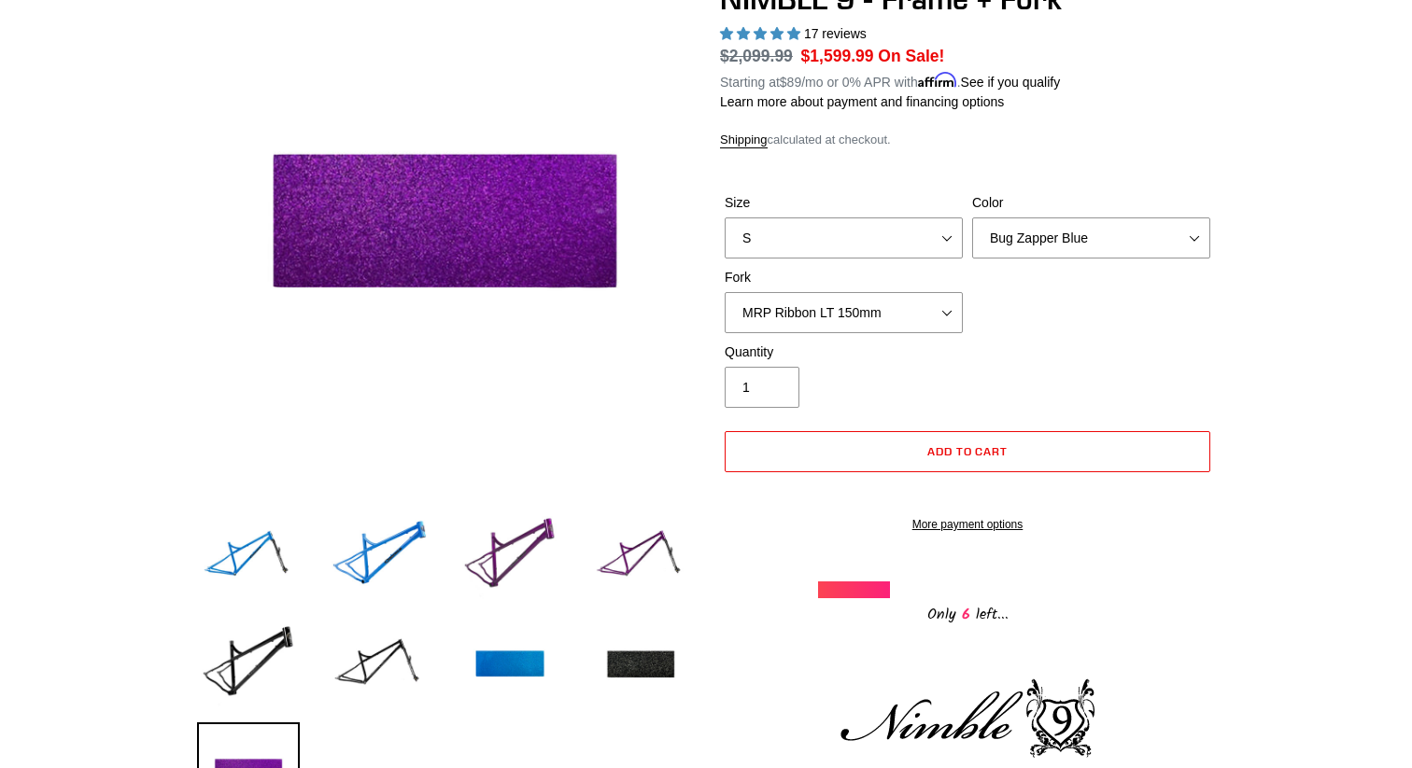
scroll to position [0, 0]
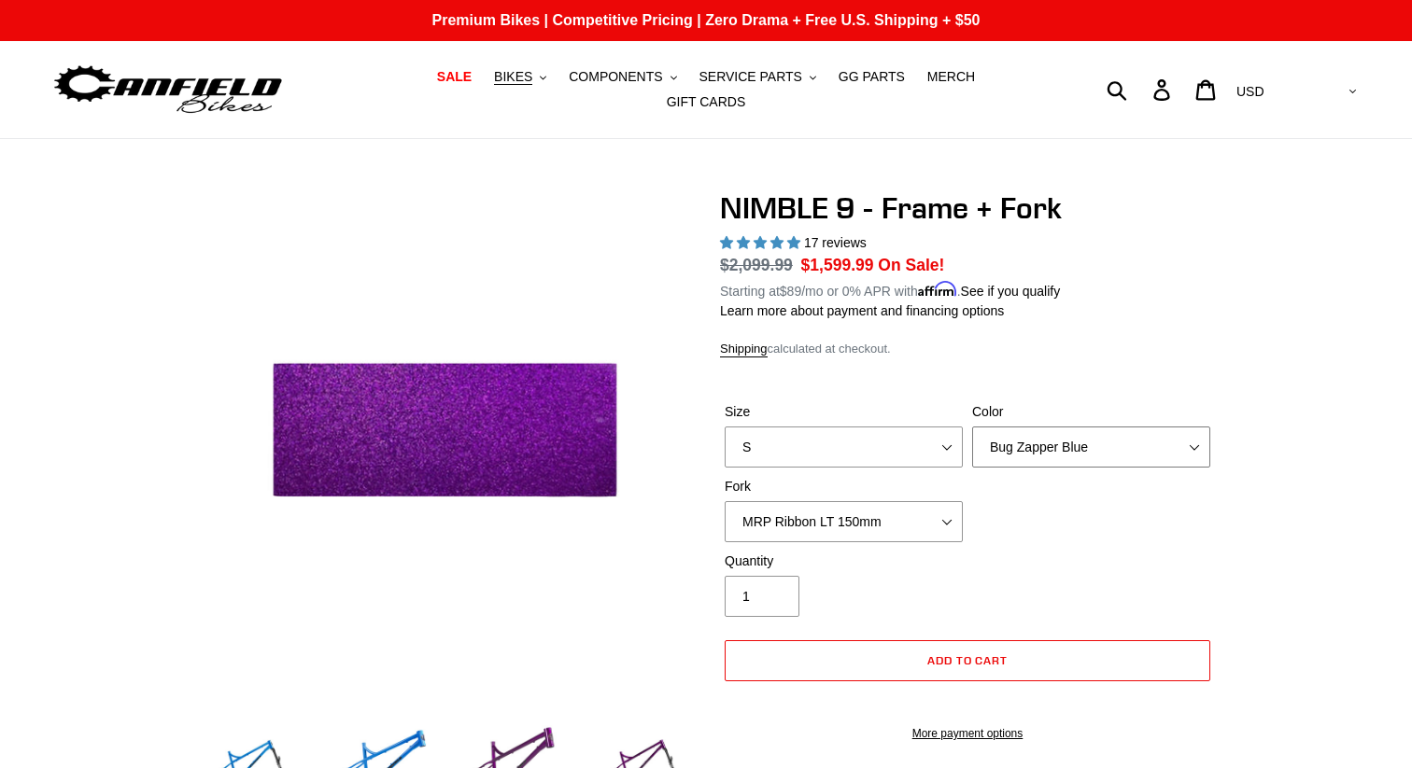
click at [1105, 441] on select "Bug Zapper Blue Purple Haze - Sold Out Galaxy Black" at bounding box center [1091, 447] width 238 height 41
click at [1123, 444] on select "Bug Zapper Blue Purple Haze - Sold Out Galaxy Black" at bounding box center [1091, 447] width 238 height 41
click at [494, 81] on span "BIKES" at bounding box center [513, 77] width 38 height 16
click at [577, 77] on span "COMPONENTS" at bounding box center [615, 77] width 93 height 16
click at [720, 81] on span "SERVICE PARTS" at bounding box center [749, 77] width 103 height 16
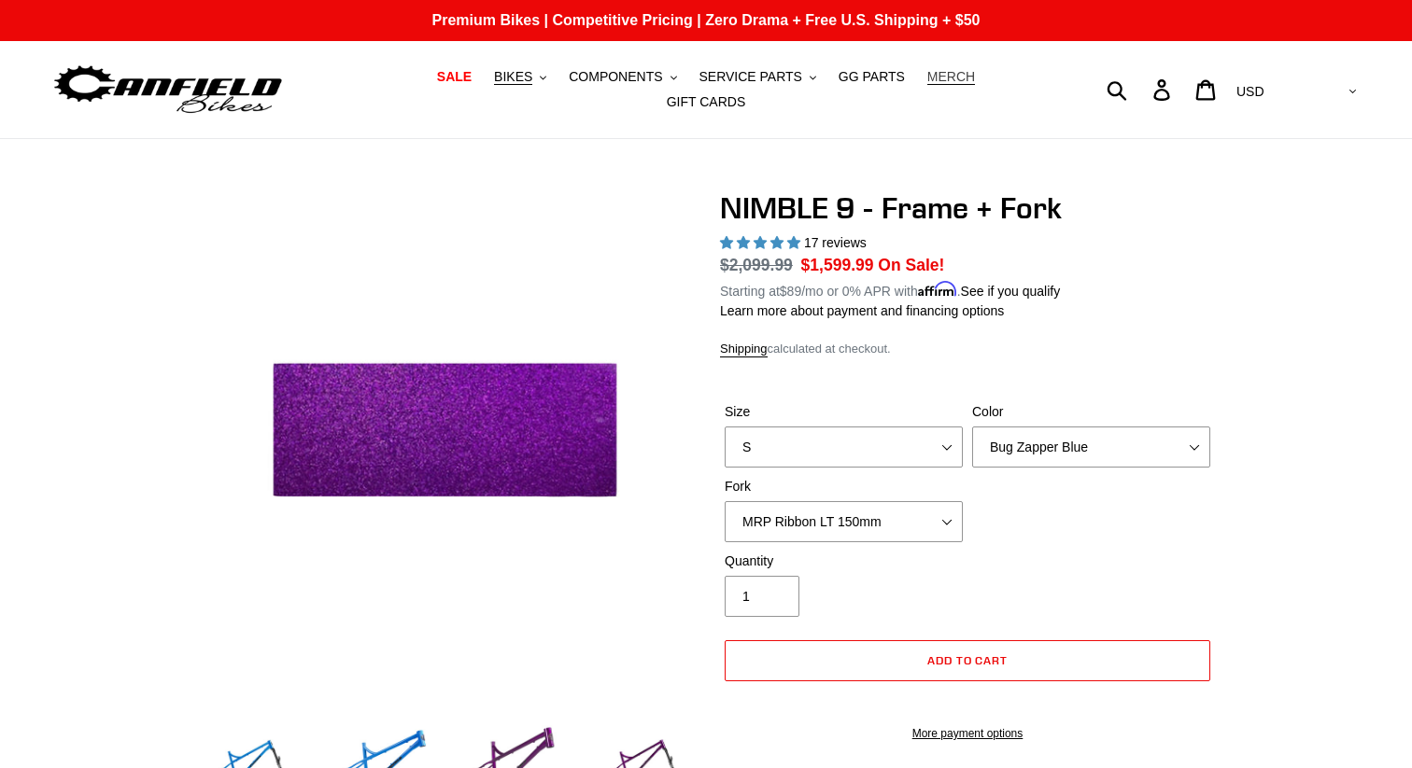
click at [927, 79] on span "MERCH" at bounding box center [951, 77] width 48 height 16
